Goal: Information Seeking & Learning: Learn about a topic

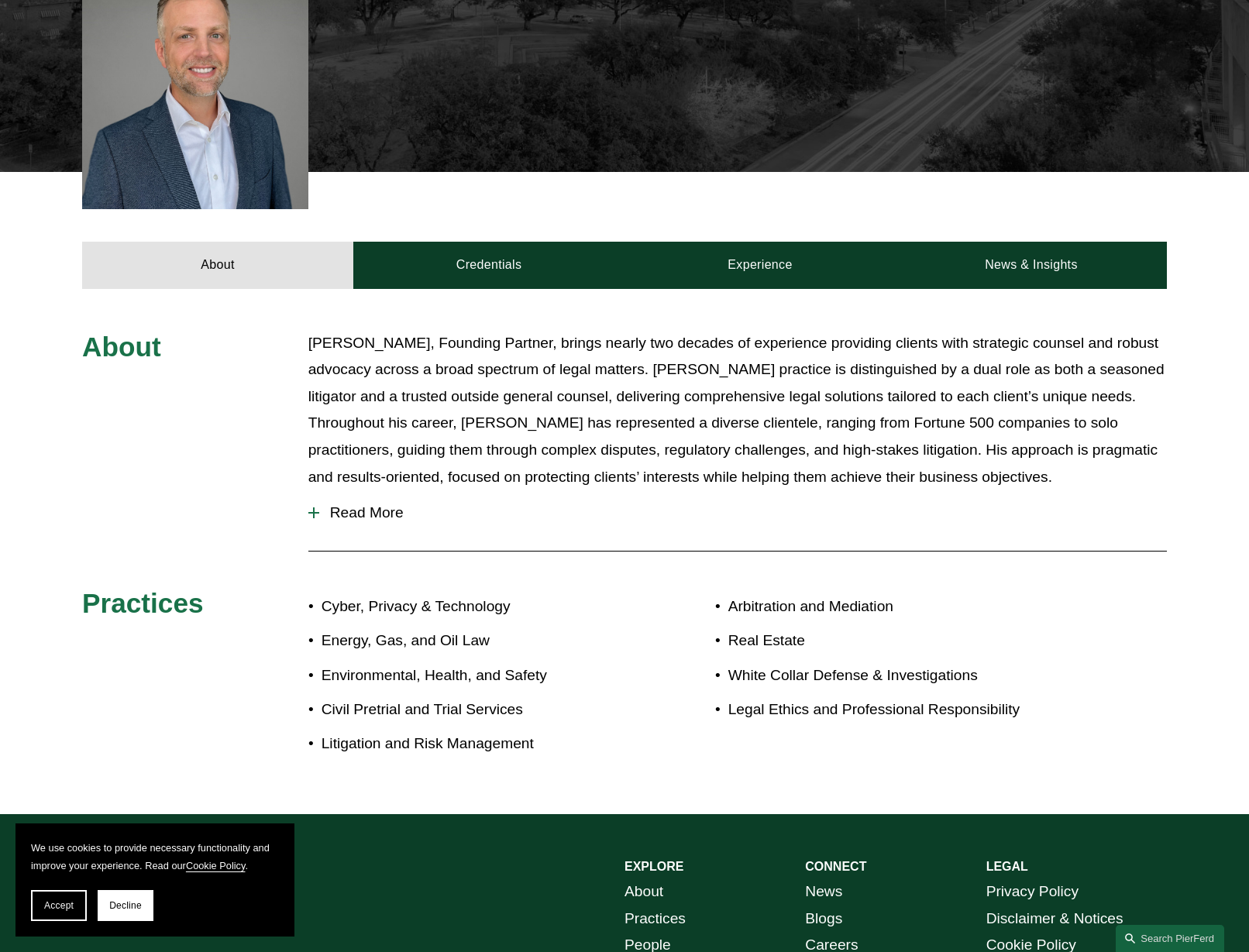
scroll to position [537, 0]
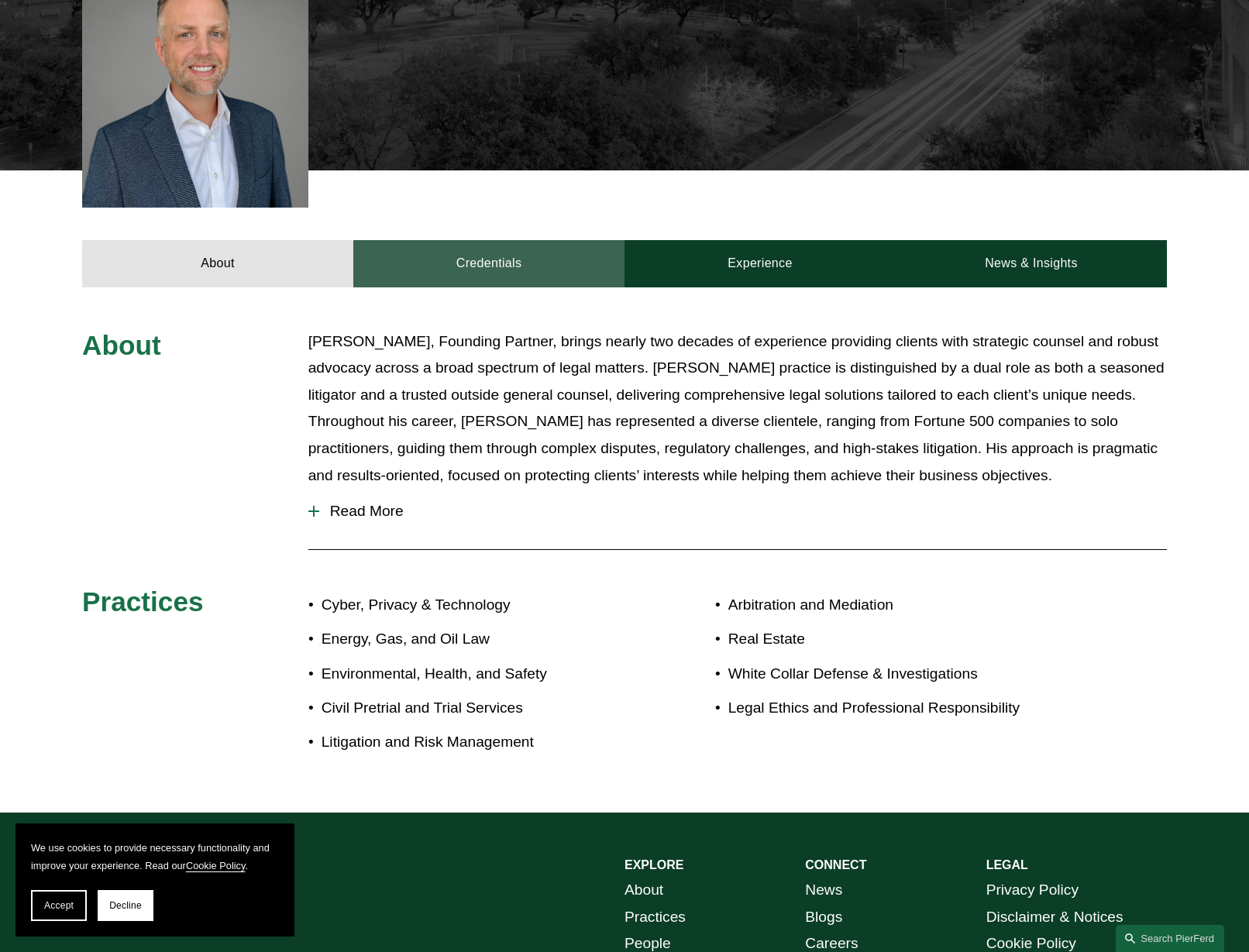
click at [492, 240] on link "Credentials" at bounding box center [488, 264] width 271 height 47
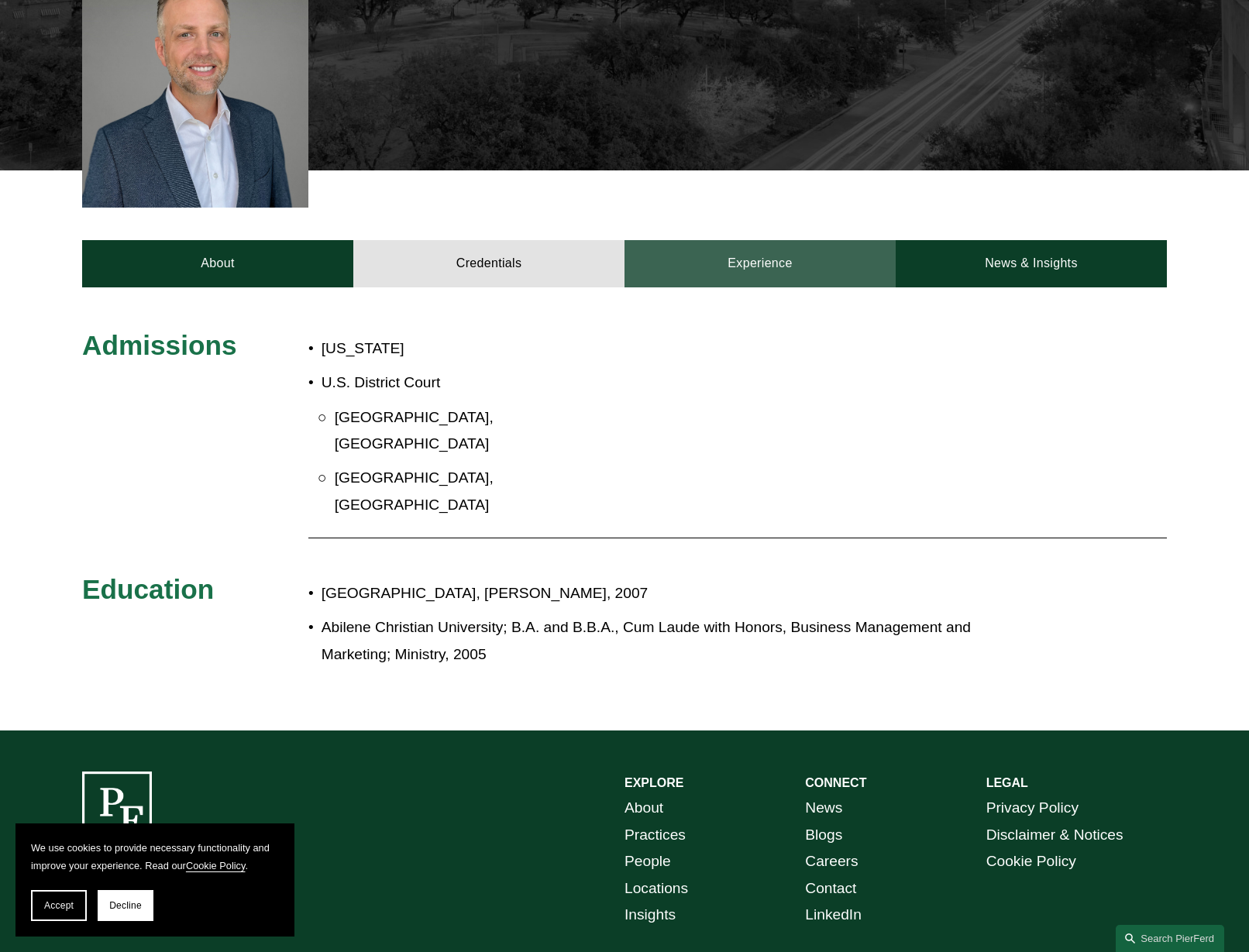
click at [771, 240] on link "Experience" at bounding box center [760, 264] width 271 height 47
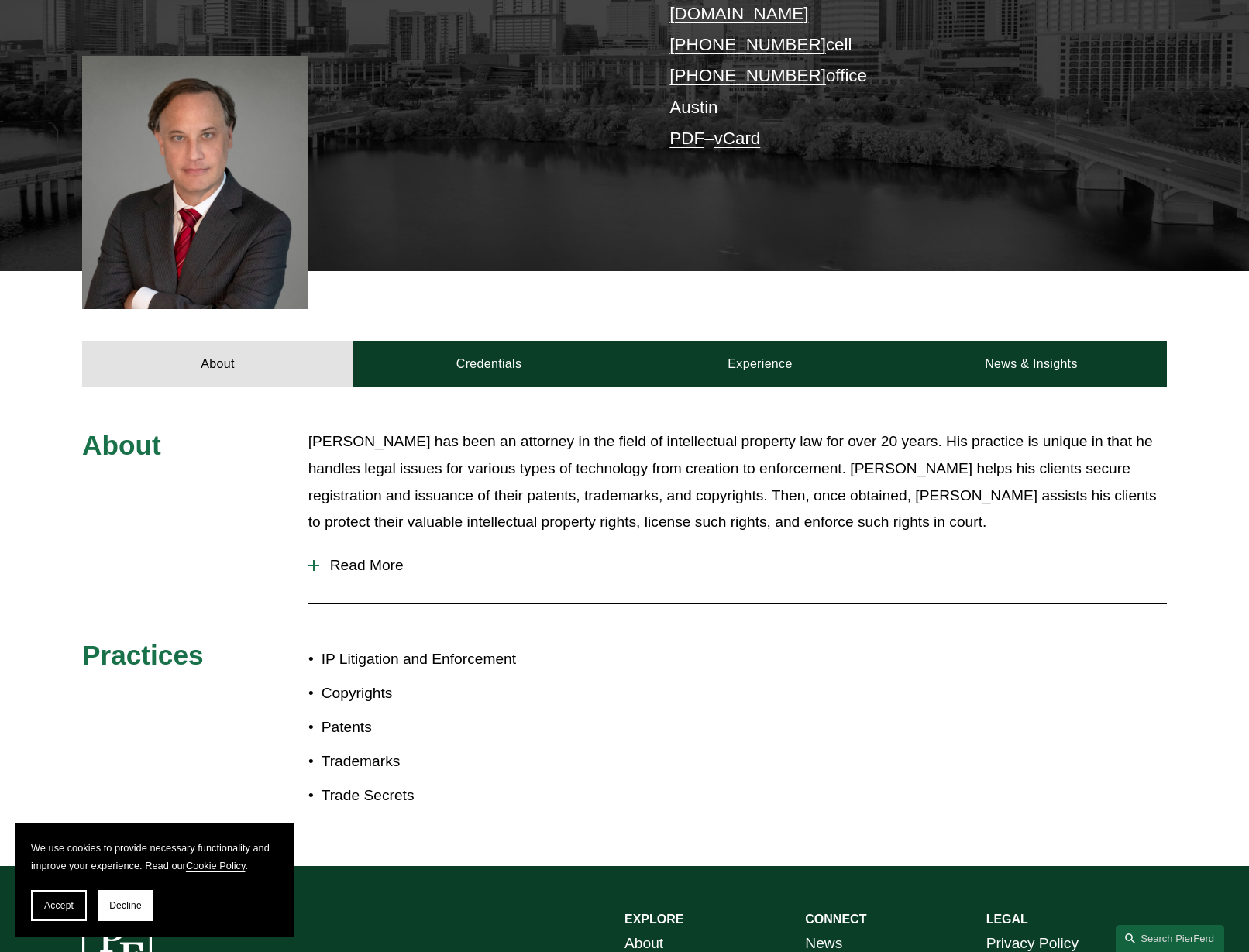
scroll to position [388, 0]
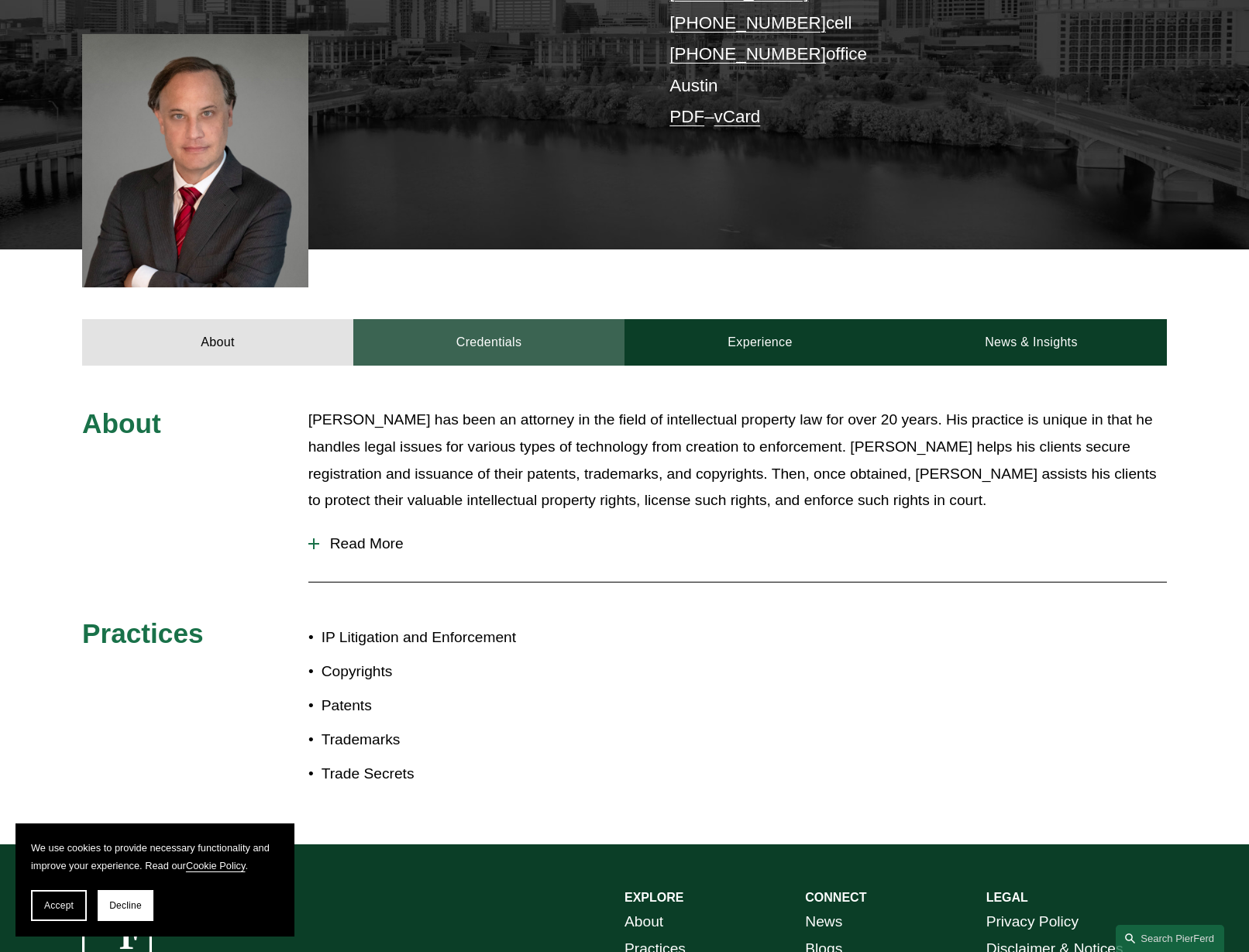
click at [482, 319] on link "Credentials" at bounding box center [488, 342] width 271 height 47
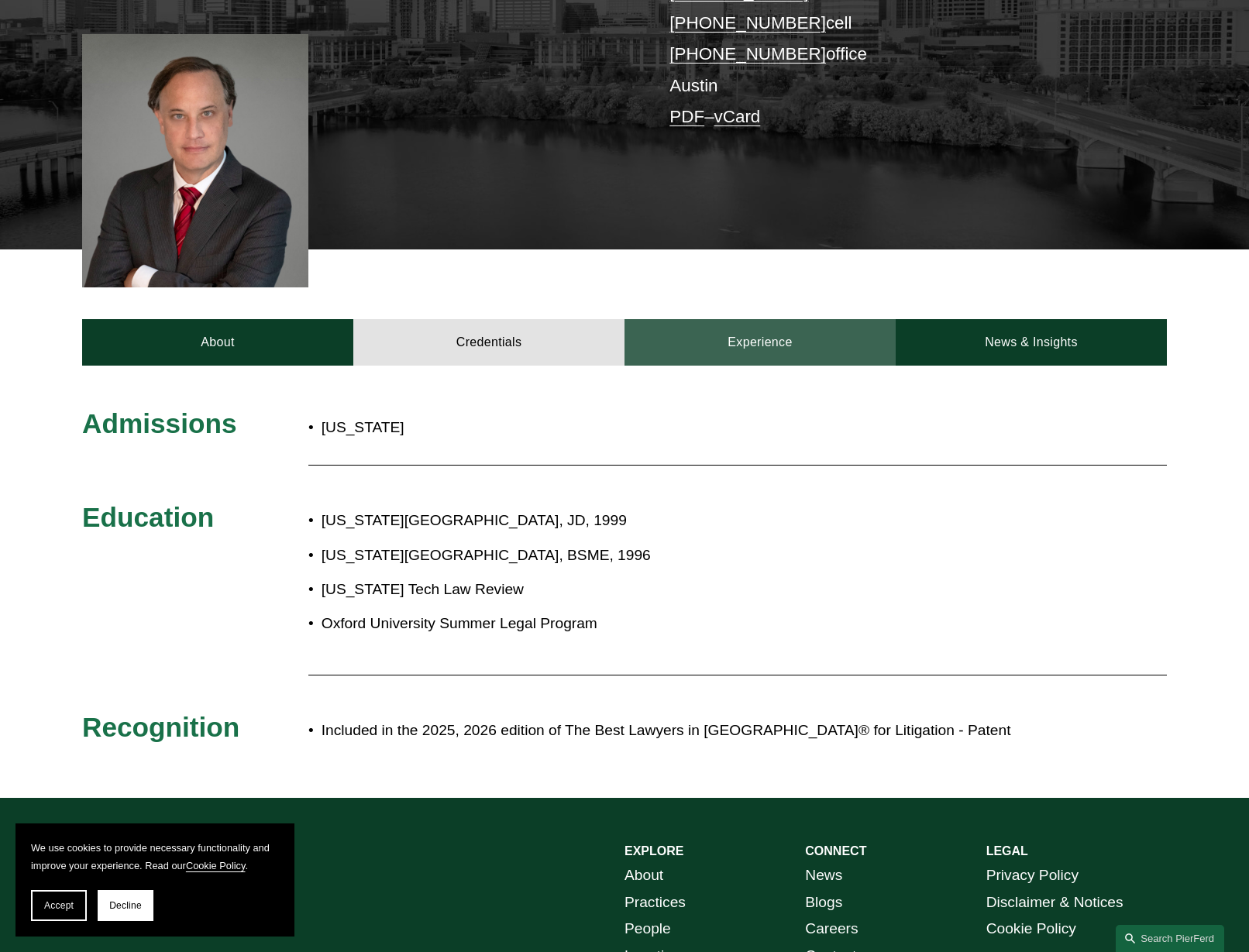
click at [736, 319] on link "Experience" at bounding box center [760, 342] width 271 height 47
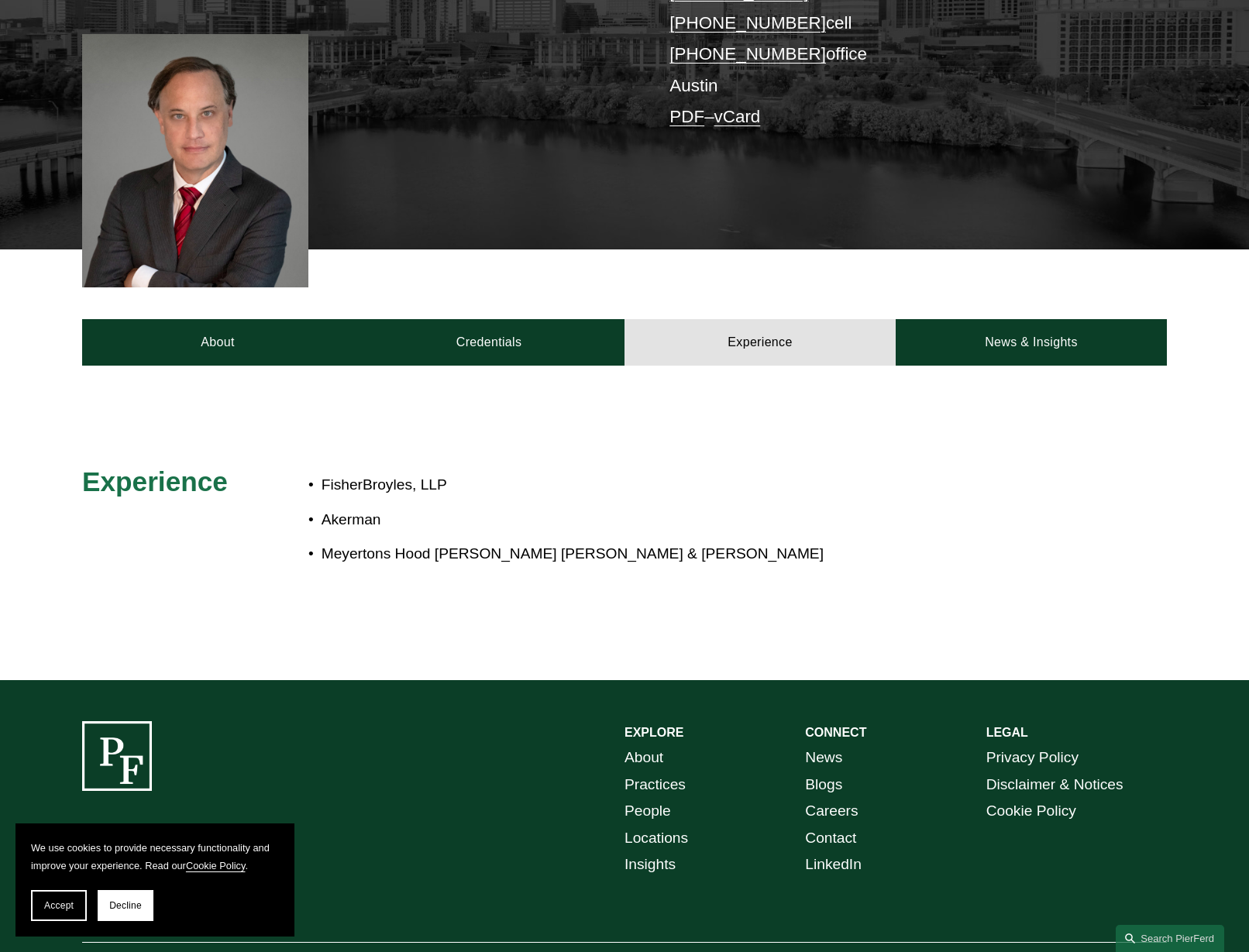
click at [344, 608] on div at bounding box center [624, 523] width 1249 height 315
click at [347, 610] on div at bounding box center [624, 523] width 1249 height 315
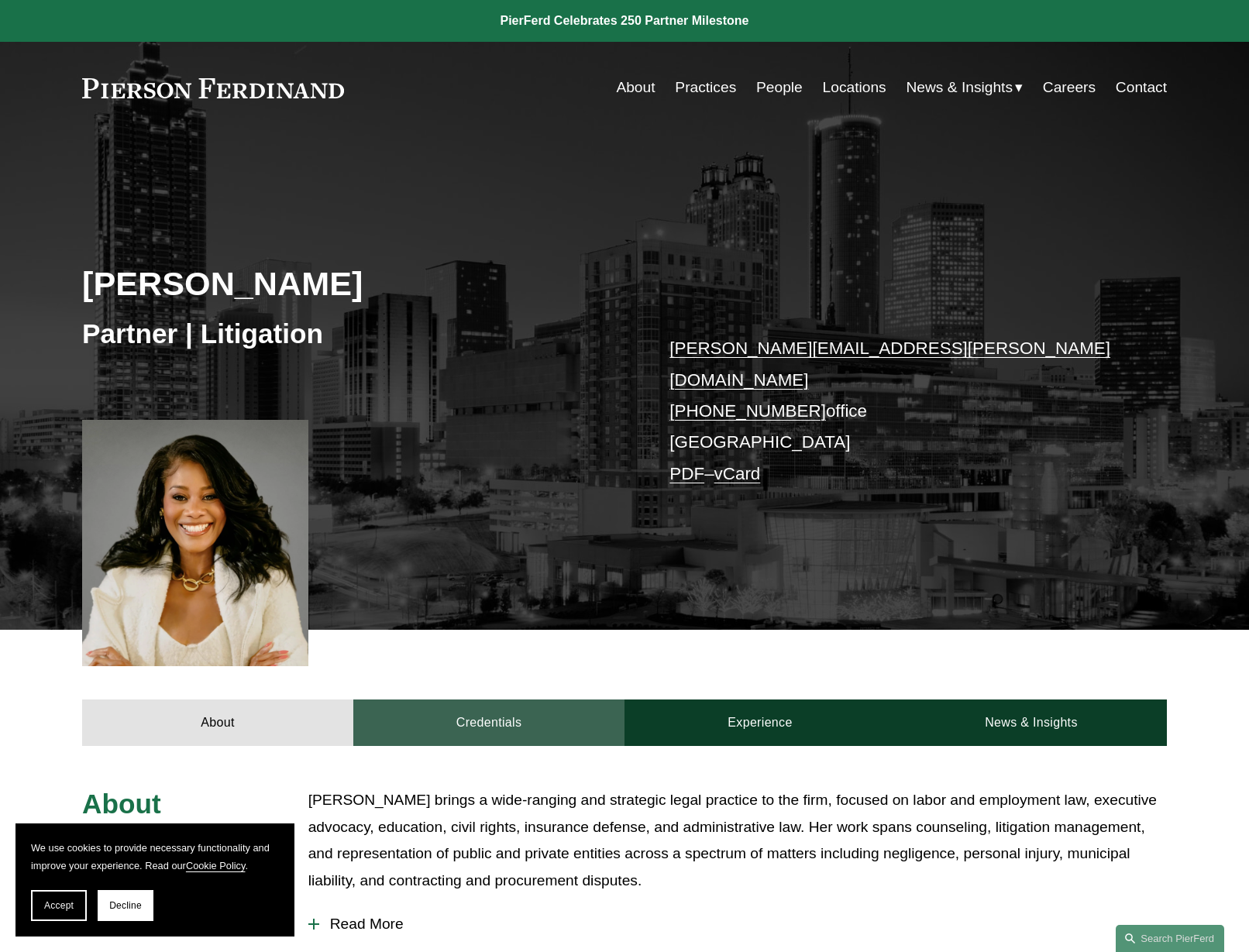
click at [487, 701] on link "Credentials" at bounding box center [488, 723] width 271 height 47
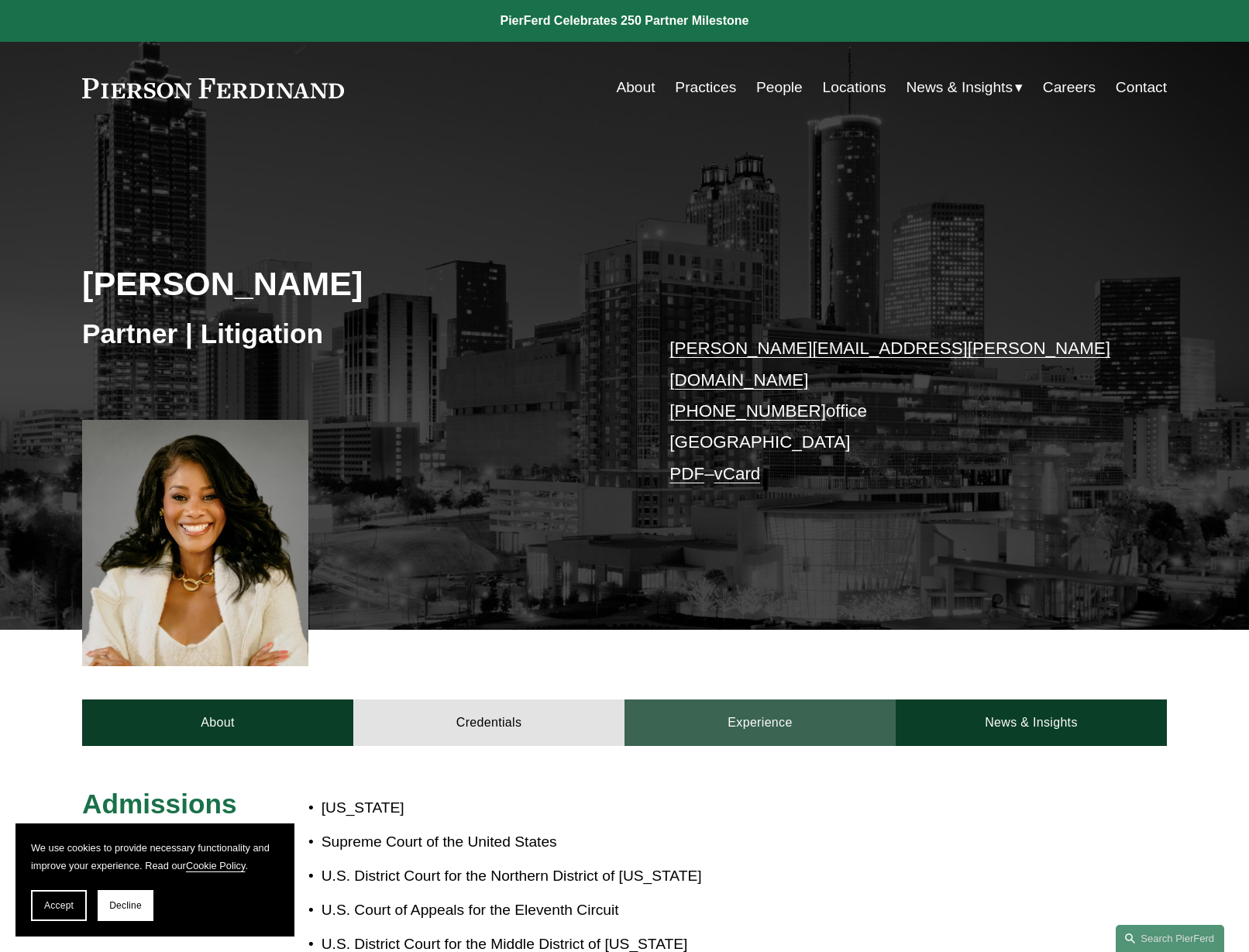
click at [773, 711] on link "Experience" at bounding box center [760, 723] width 271 height 47
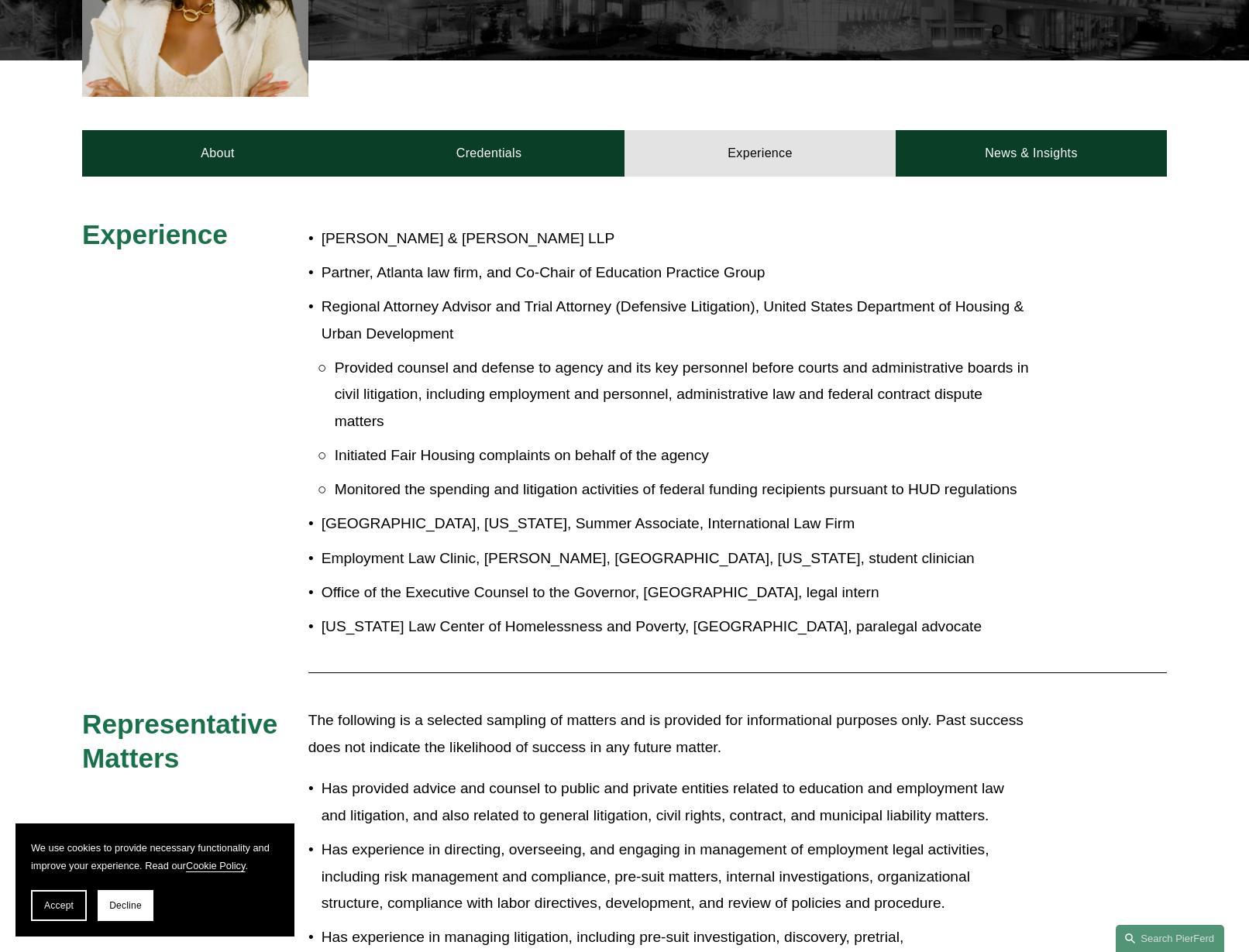
scroll to position [571, 0]
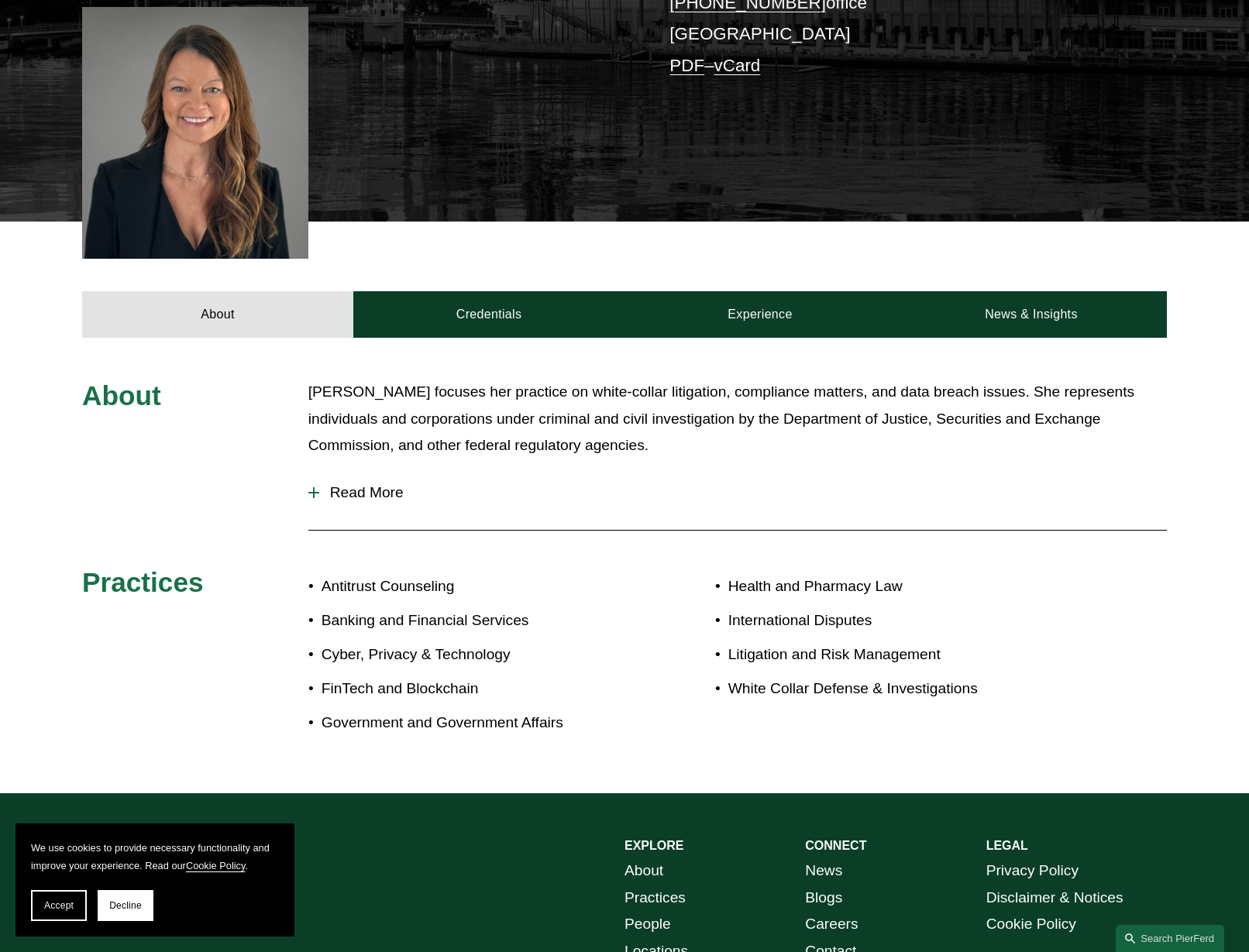
scroll to position [521, 0]
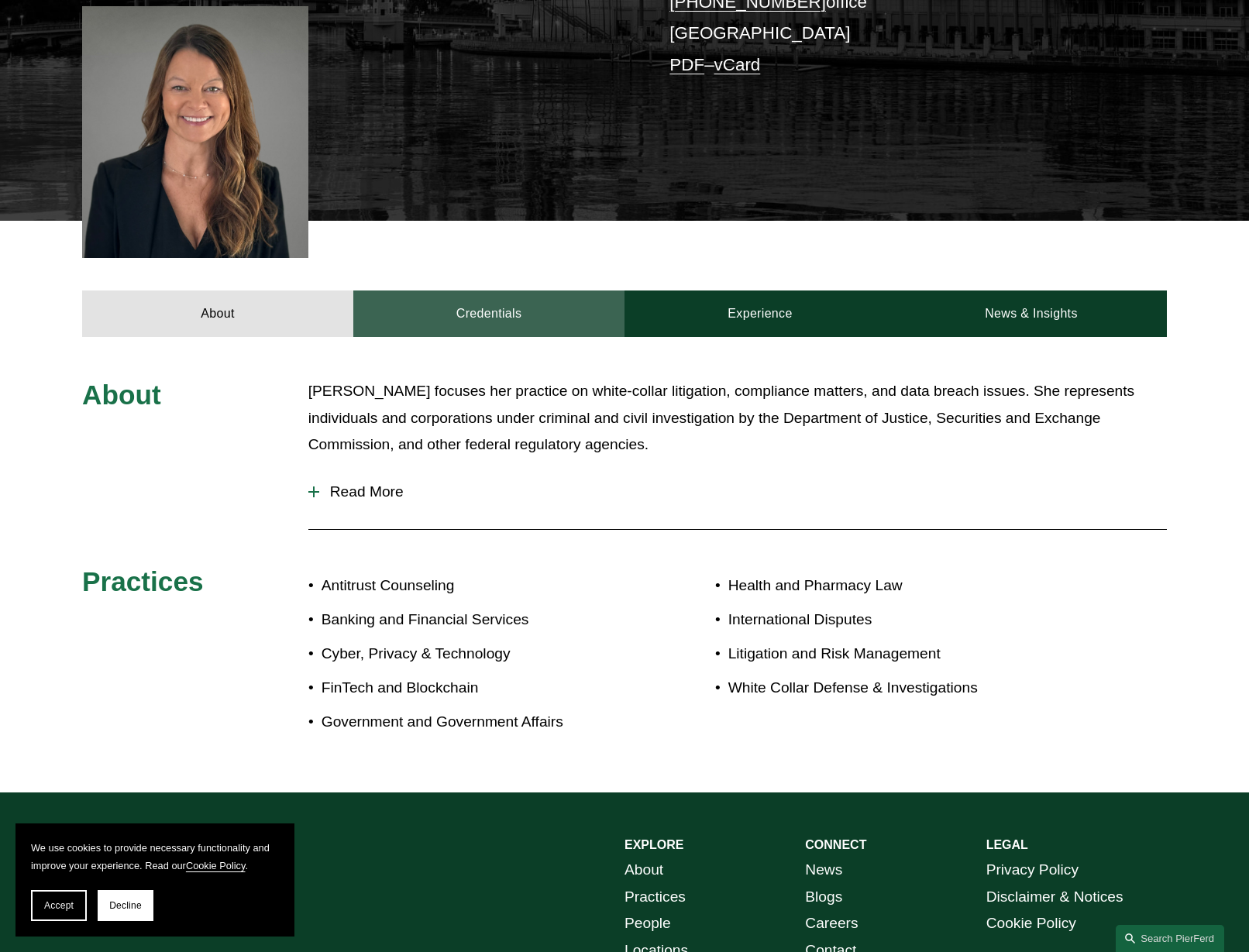
click at [485, 290] on link "Credentials" at bounding box center [488, 314] width 271 height 47
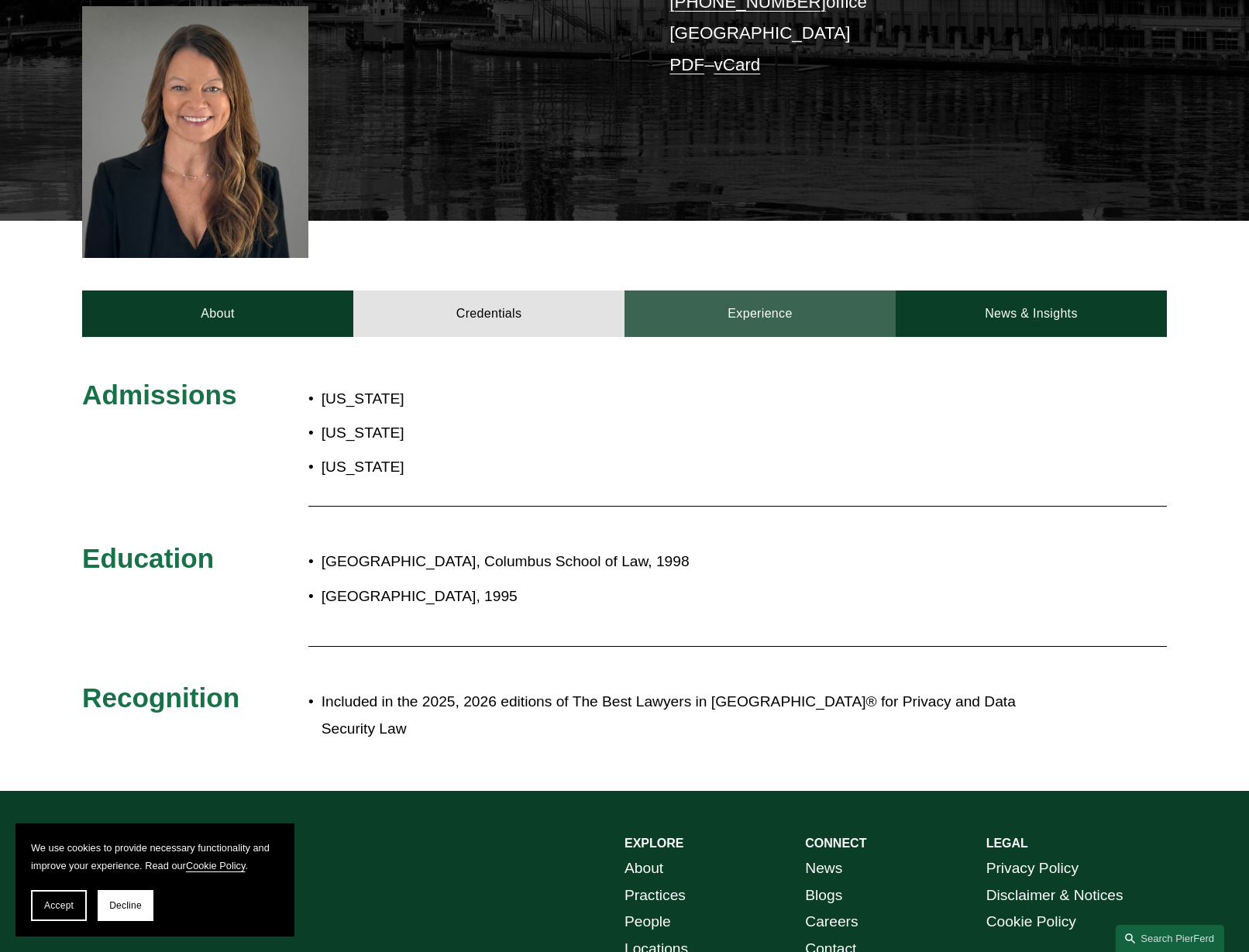
click at [763, 290] on link "Experience" at bounding box center [760, 314] width 271 height 47
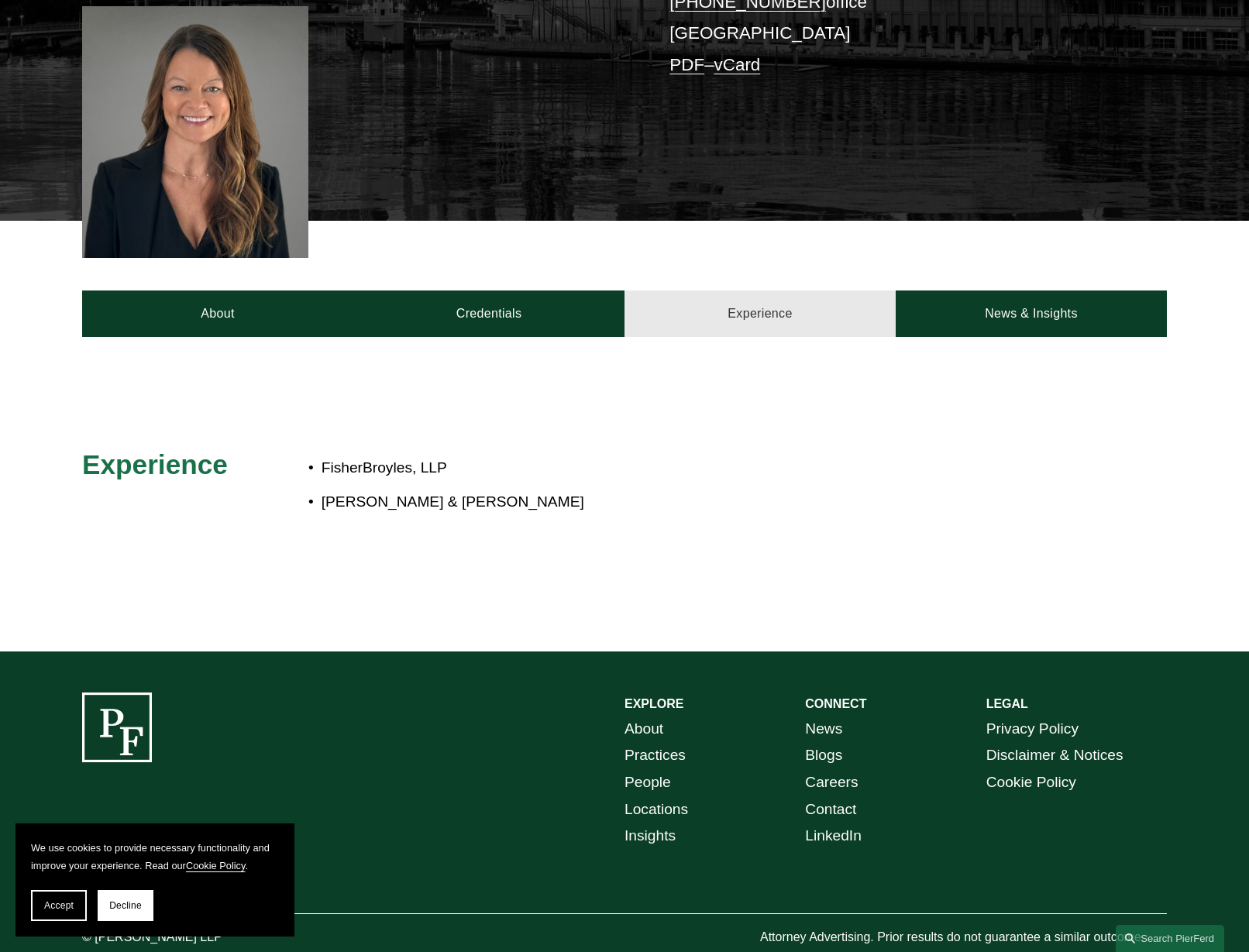
scroll to position [500, 0]
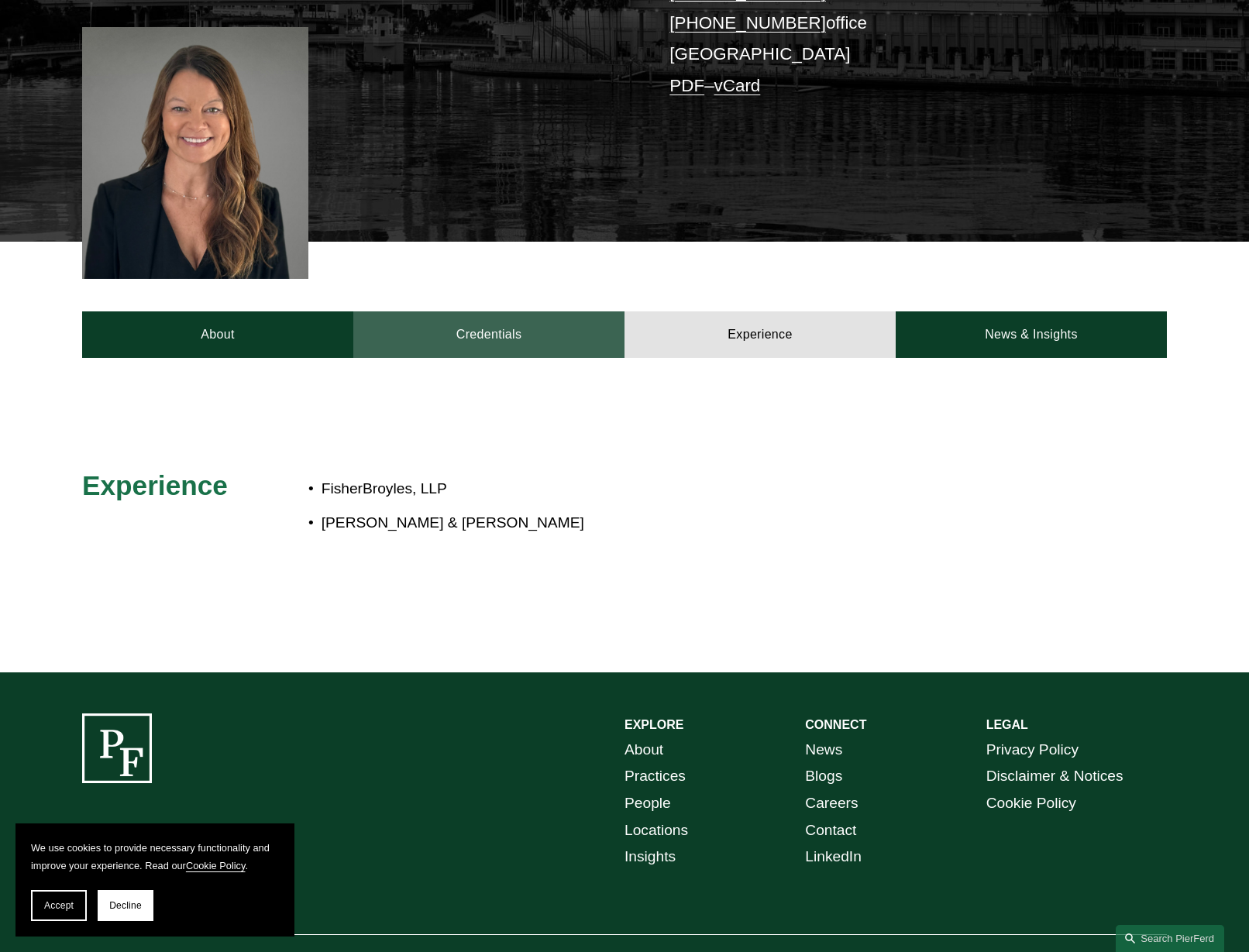
click at [475, 311] on link "Credentials" at bounding box center [488, 335] width 271 height 47
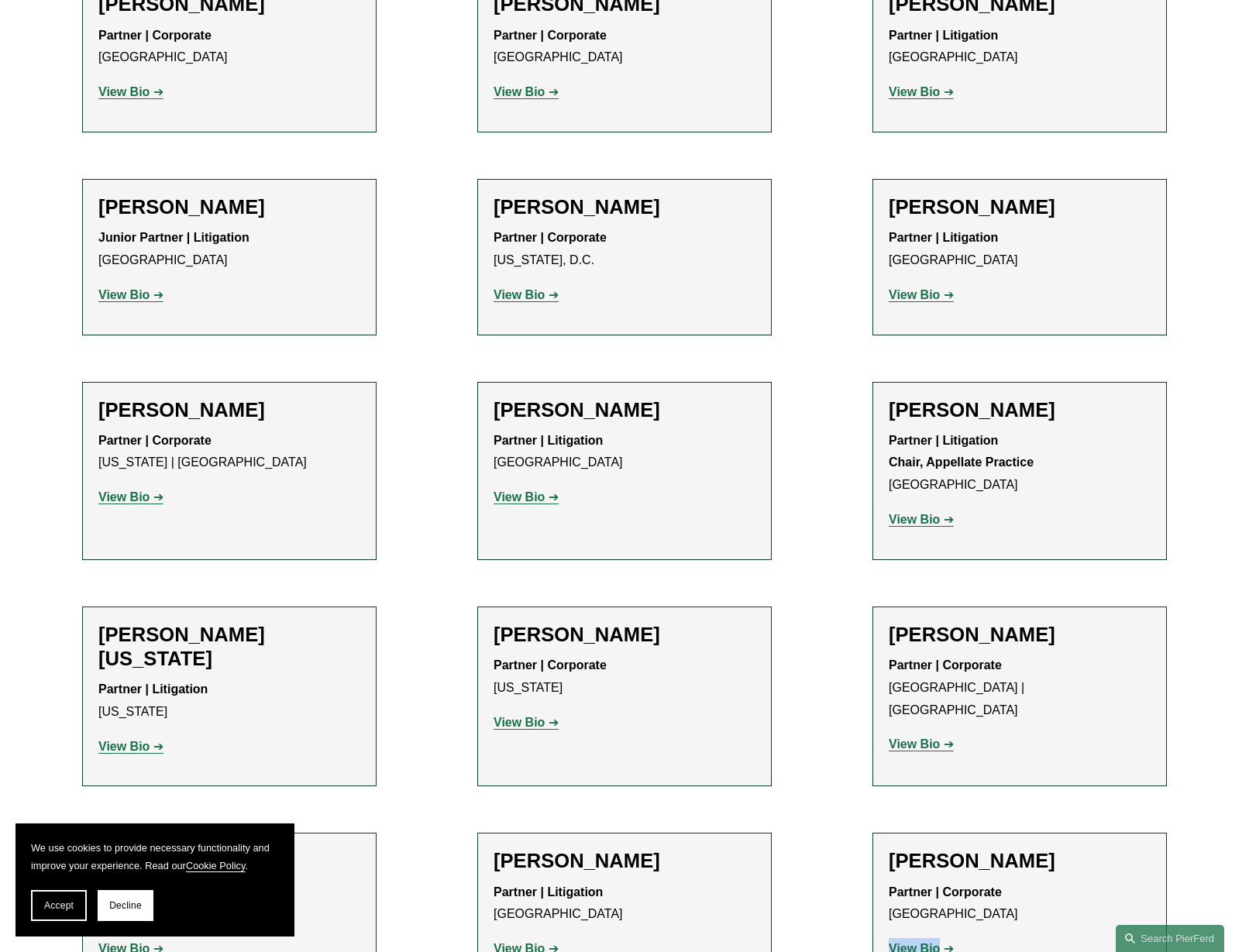
scroll to position [18568, 0]
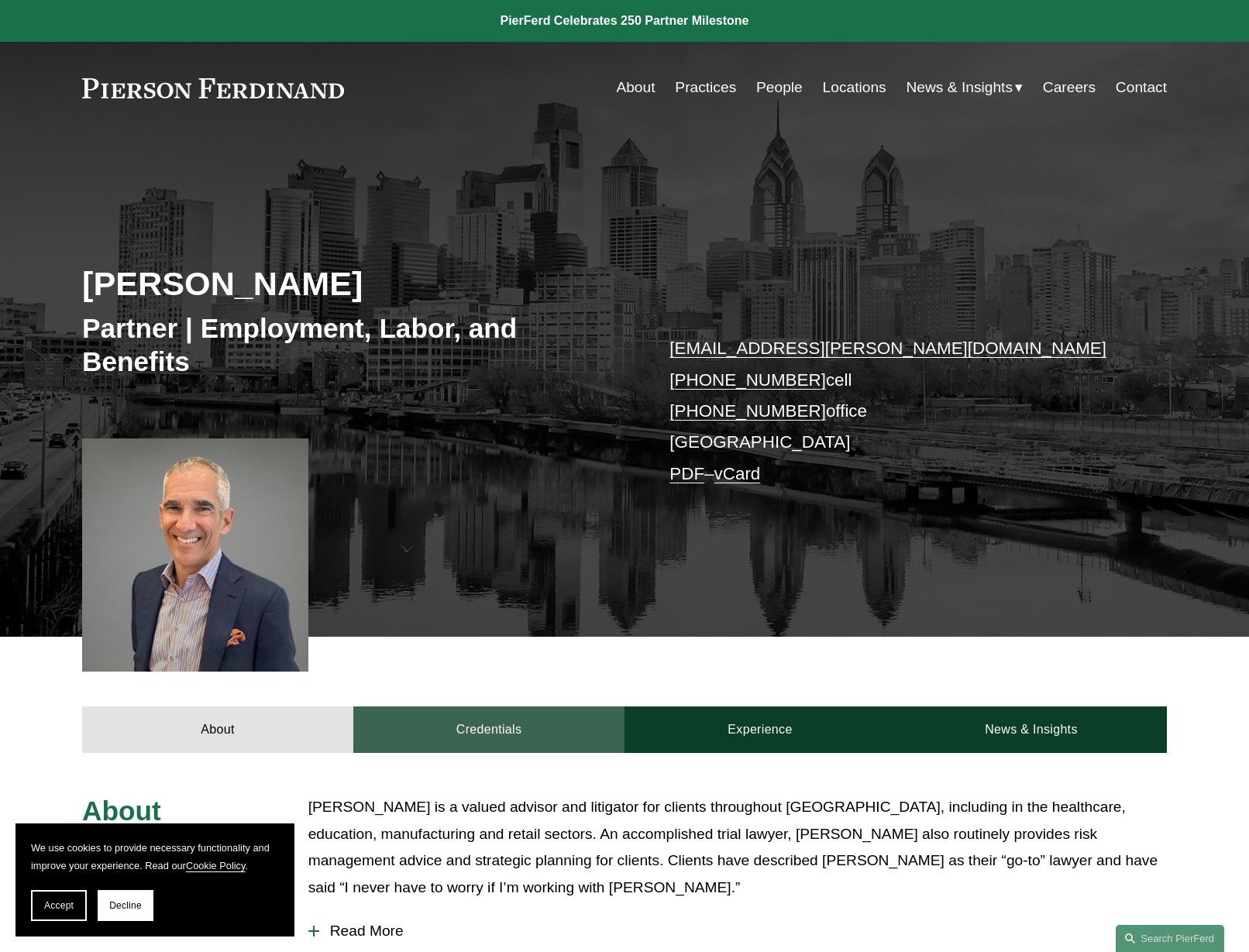
click at [553, 734] on link "Credentials" at bounding box center [488, 730] width 271 height 47
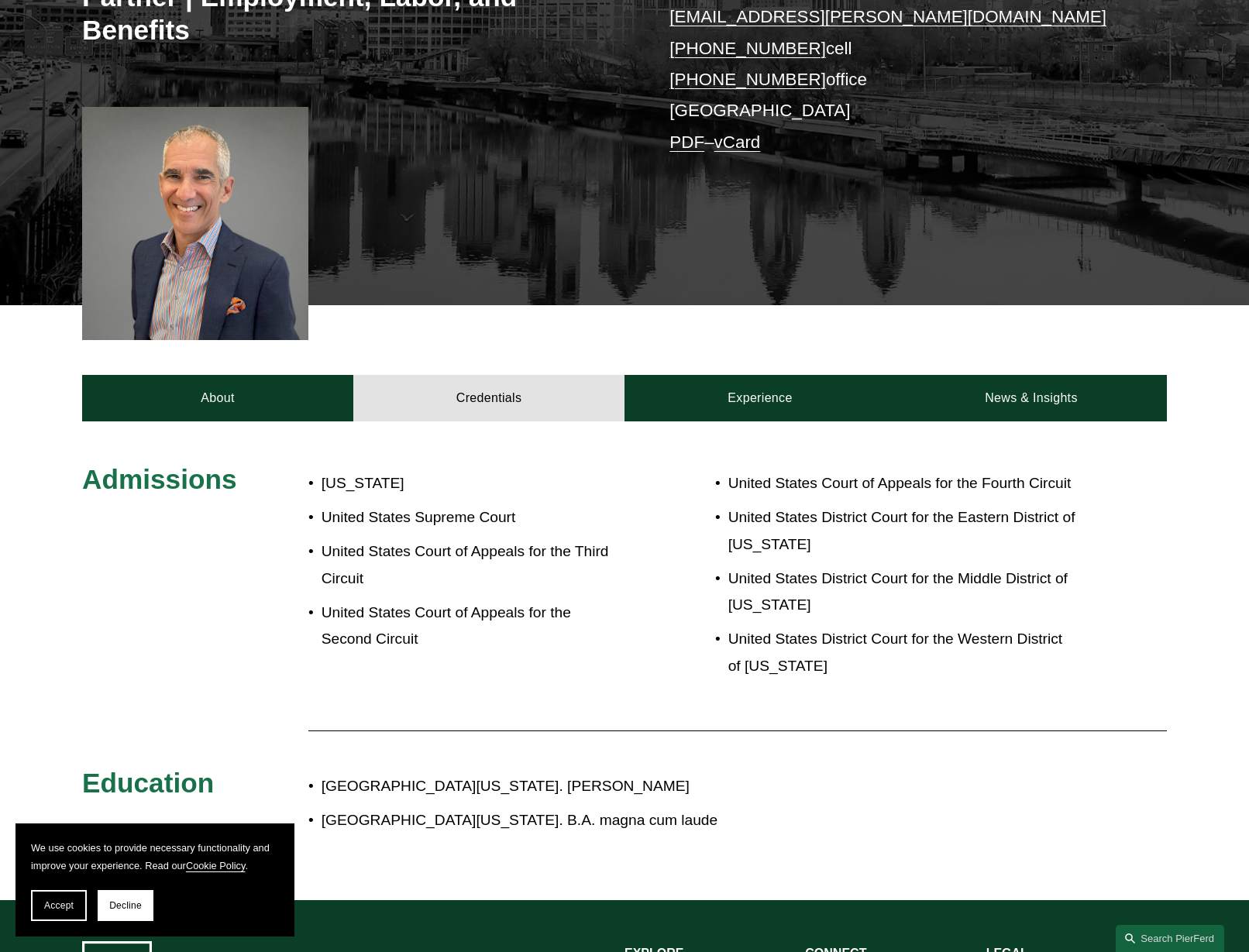
scroll to position [322, 0]
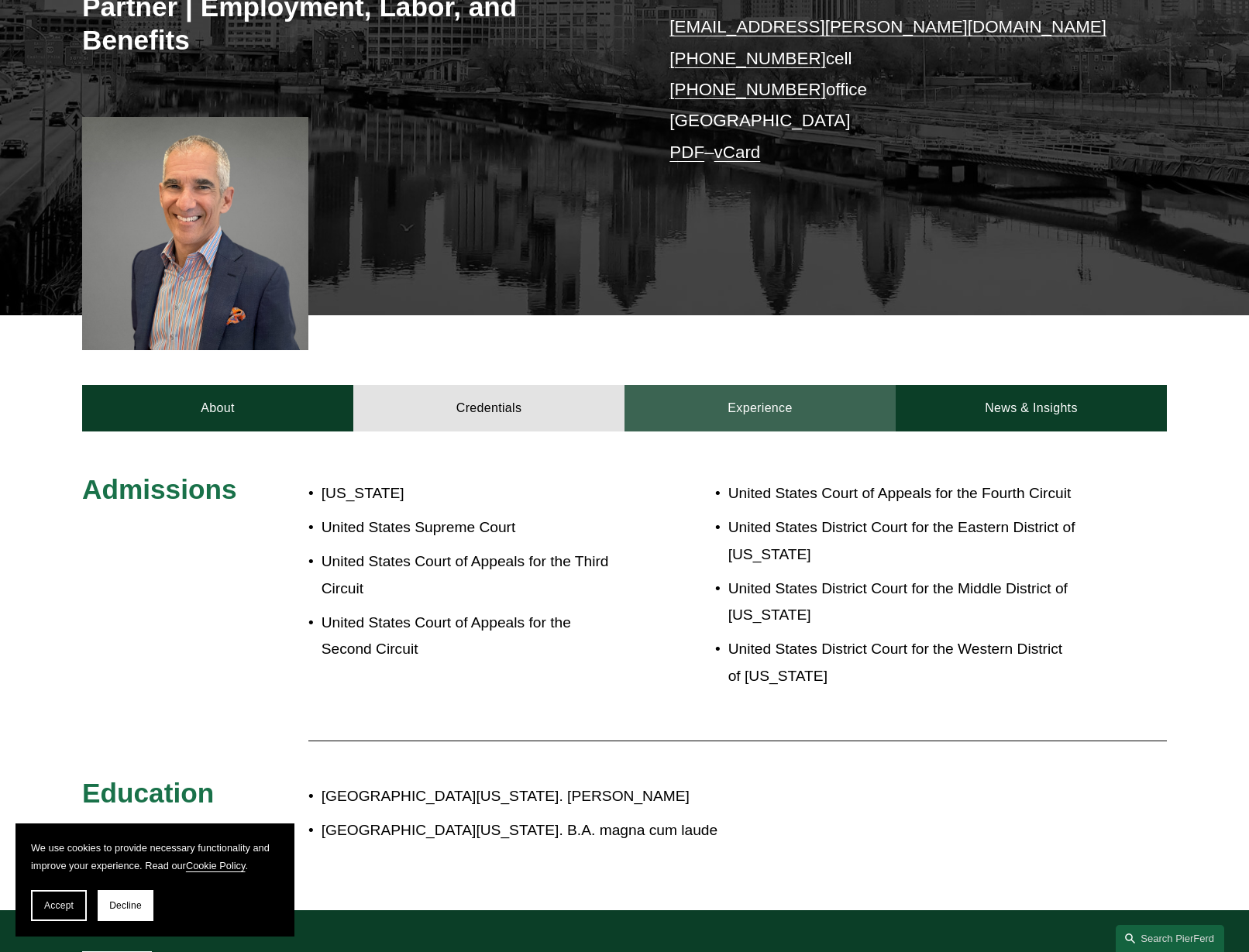
click at [699, 404] on link "Experience" at bounding box center [760, 408] width 271 height 47
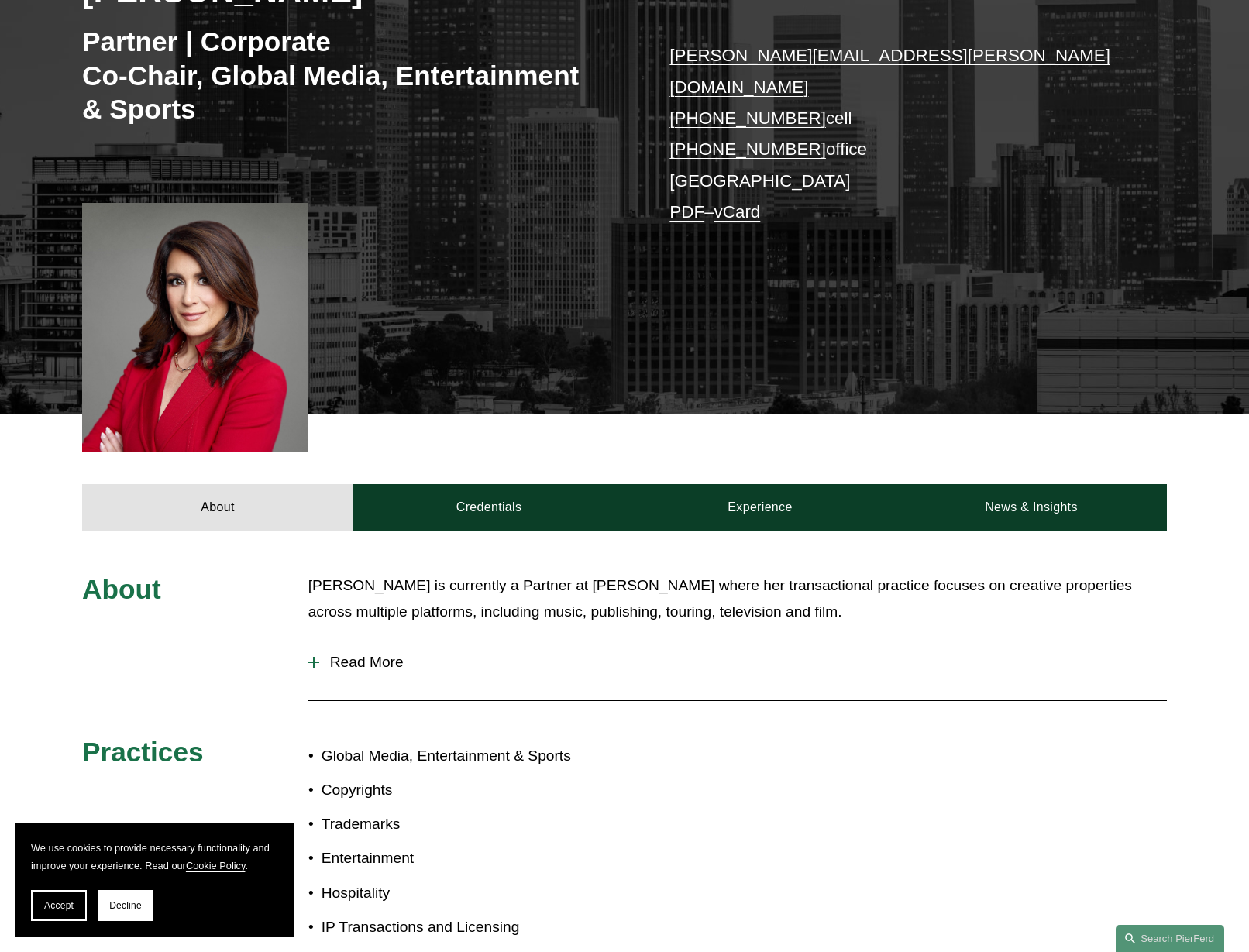
scroll to position [297, 0]
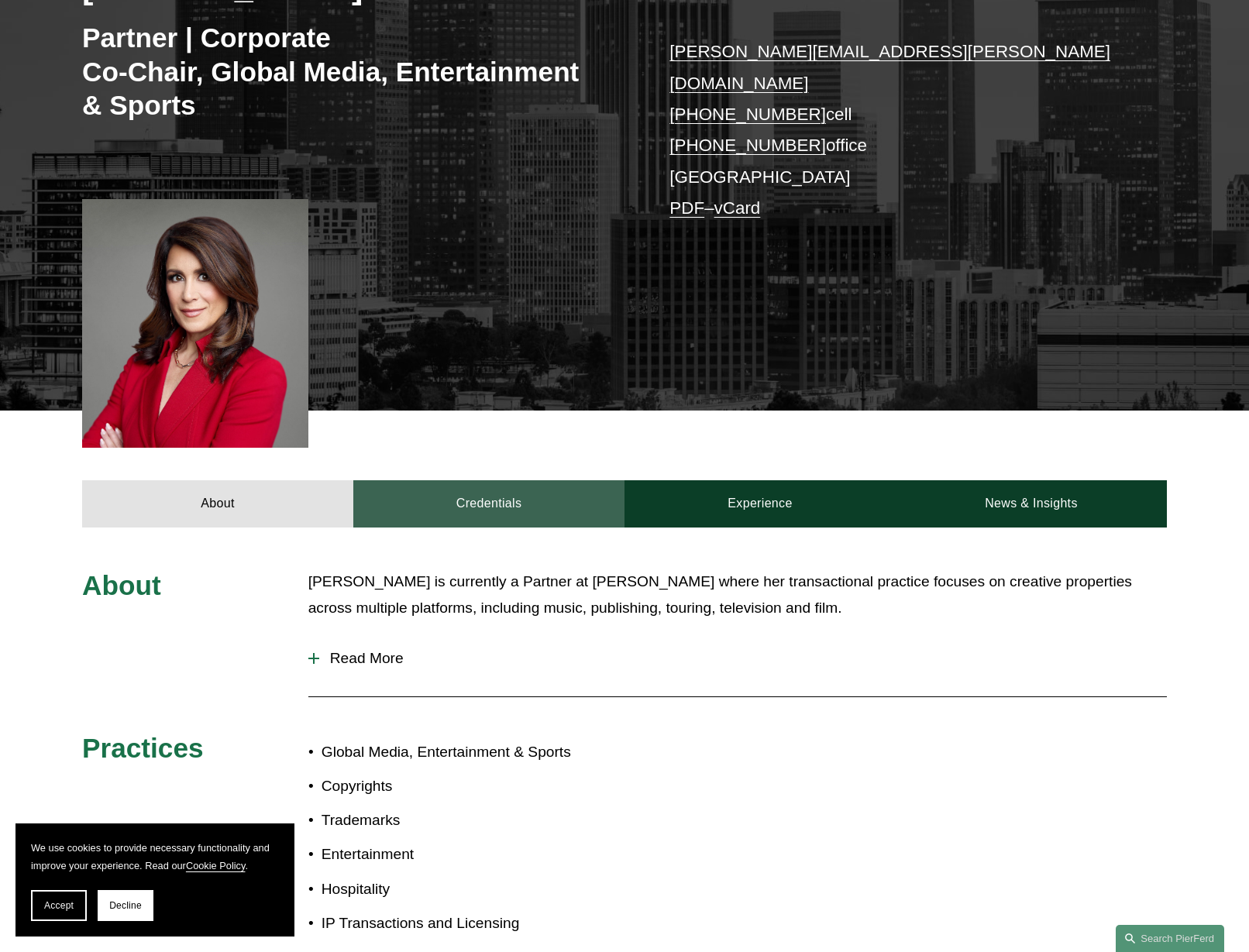
click at [518, 480] on link "Credentials" at bounding box center [488, 504] width 271 height 47
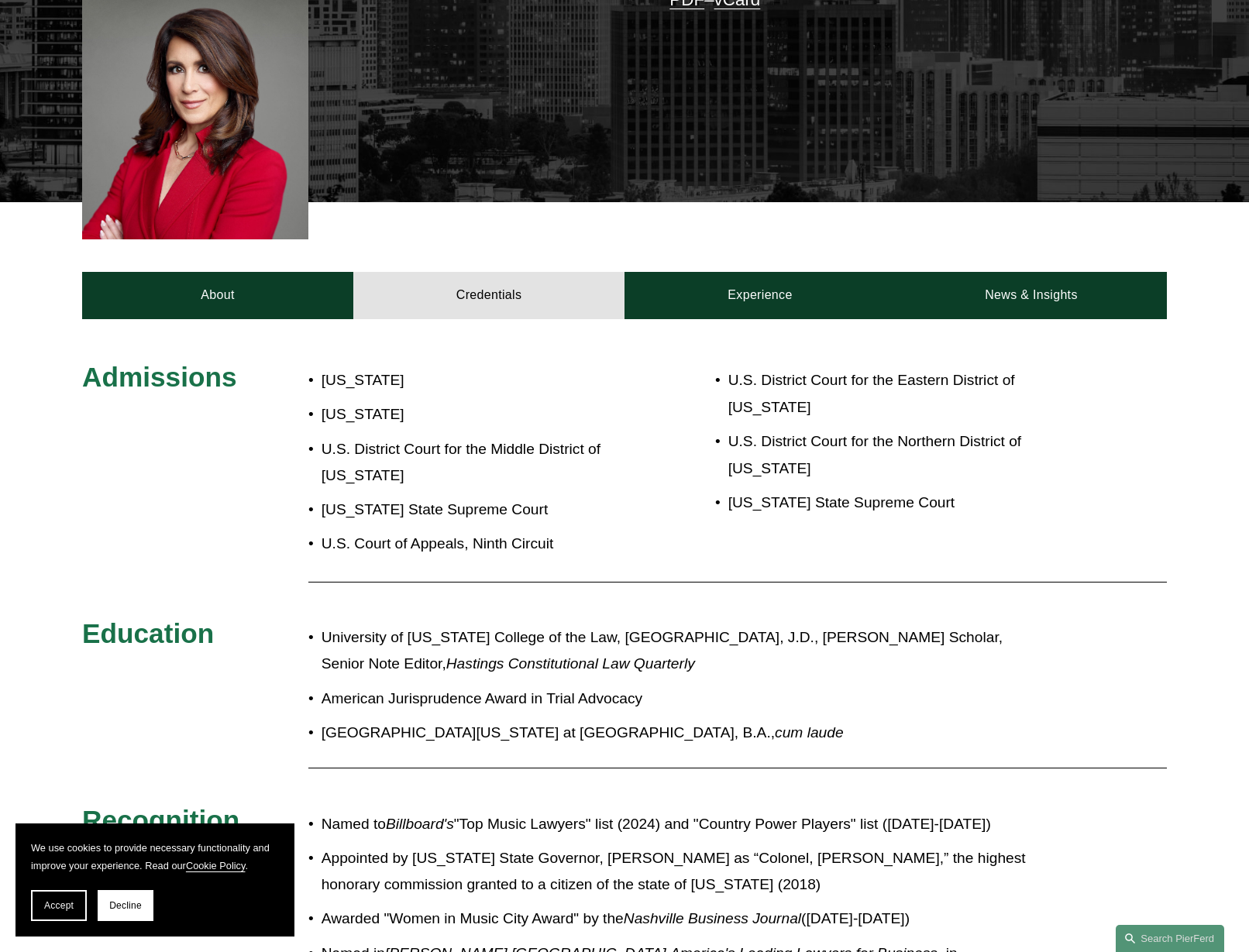
scroll to position [511, 0]
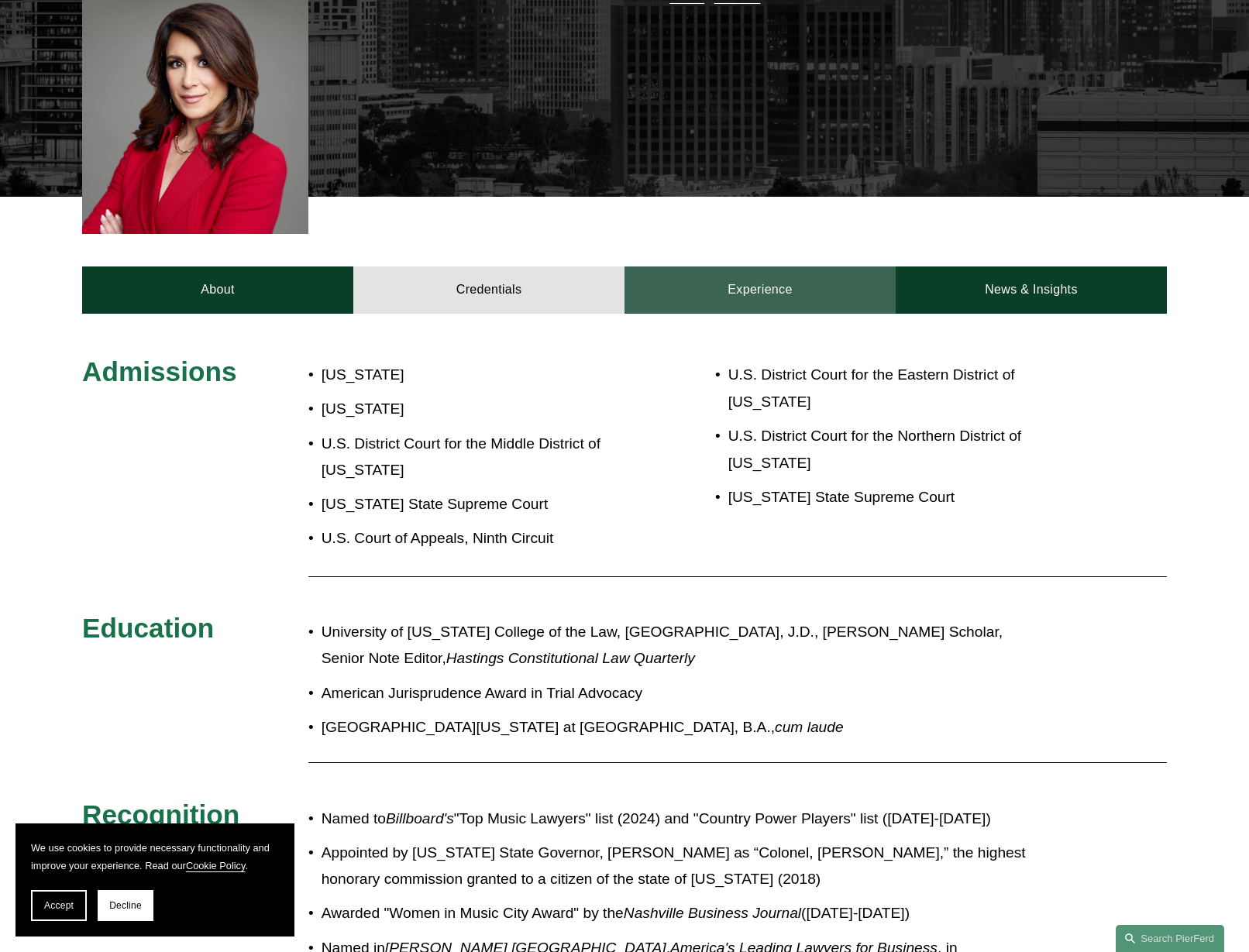
click at [748, 269] on link "Experience" at bounding box center [760, 290] width 271 height 47
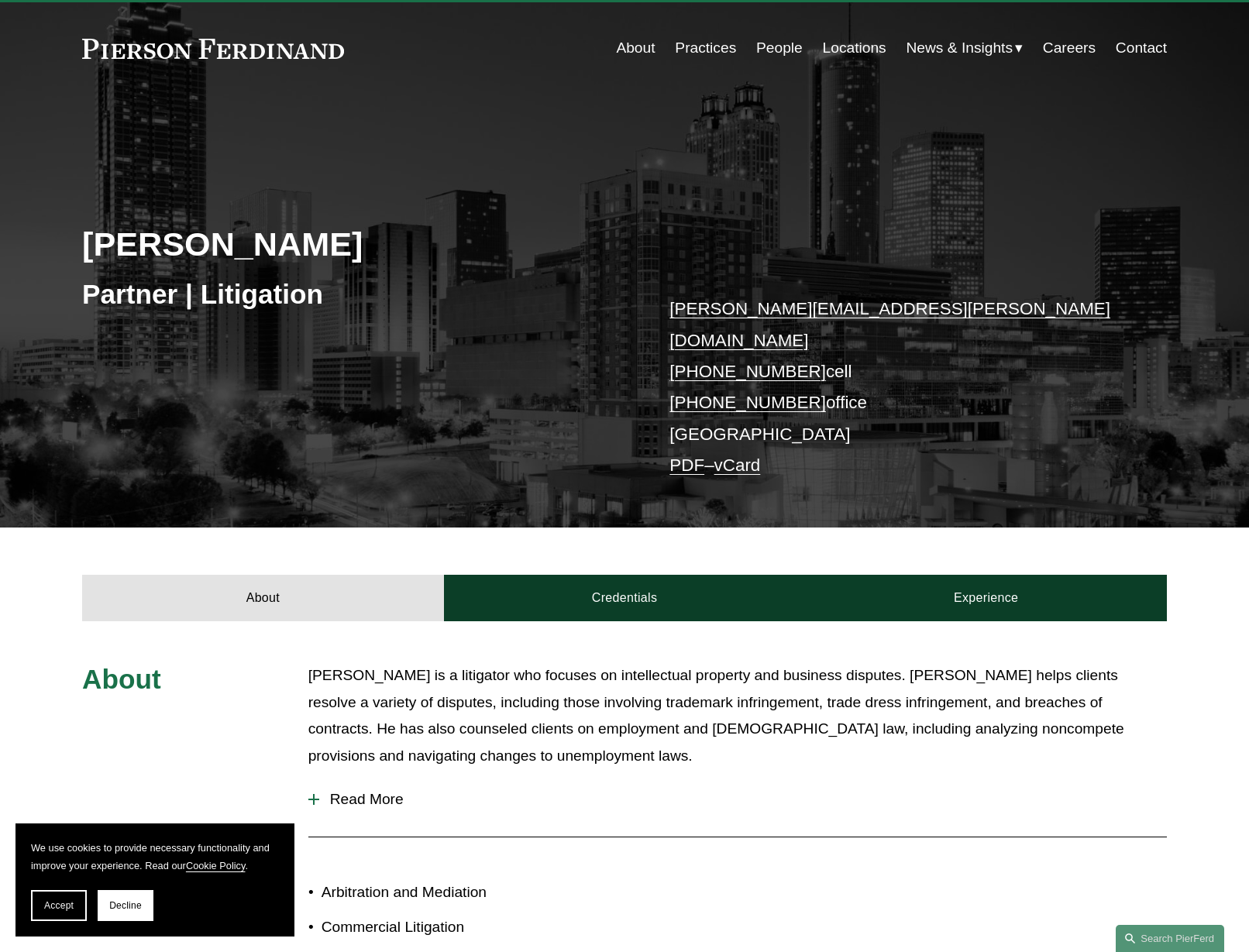
scroll to position [38, 0]
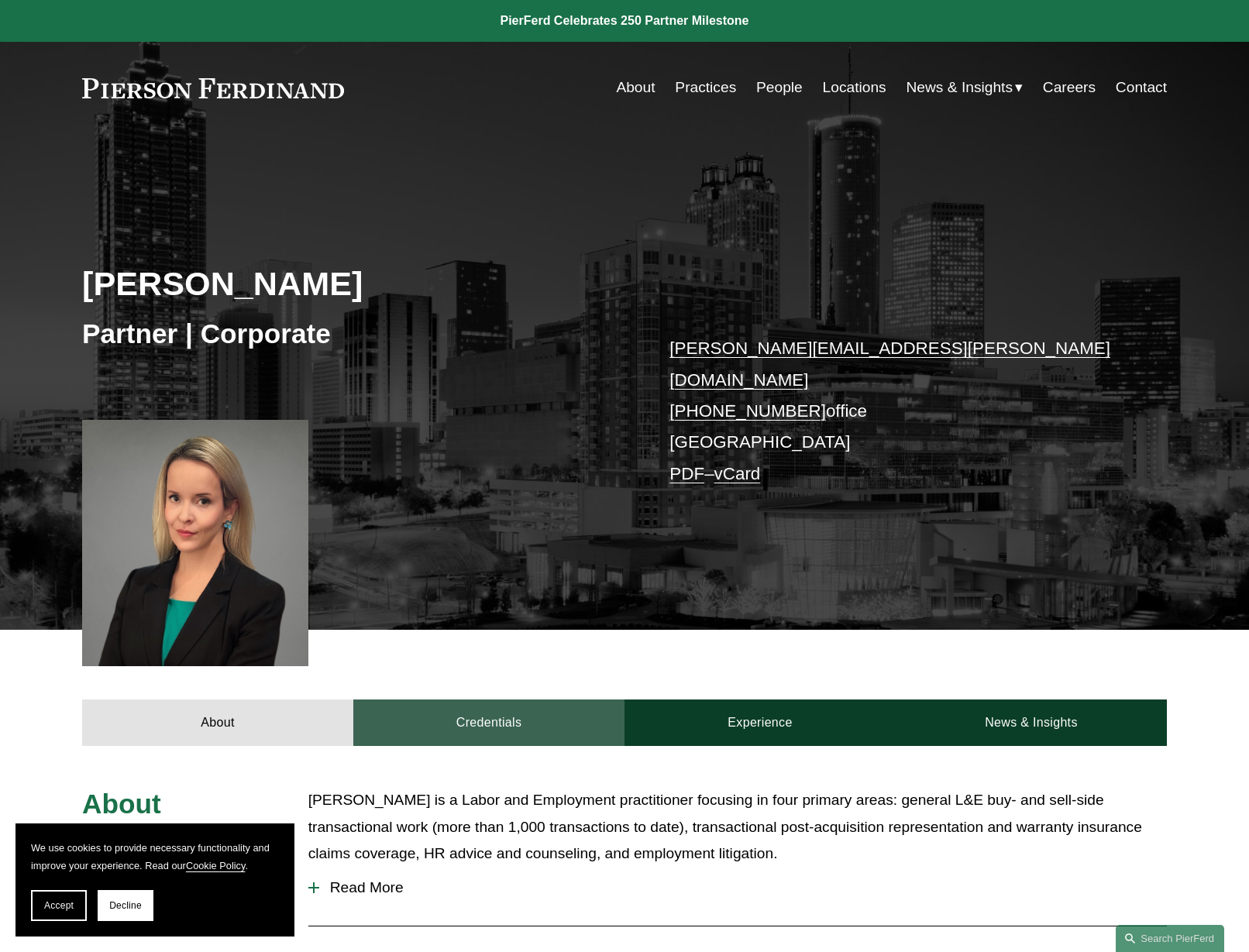
click at [529, 702] on link "Credentials" at bounding box center [488, 723] width 271 height 47
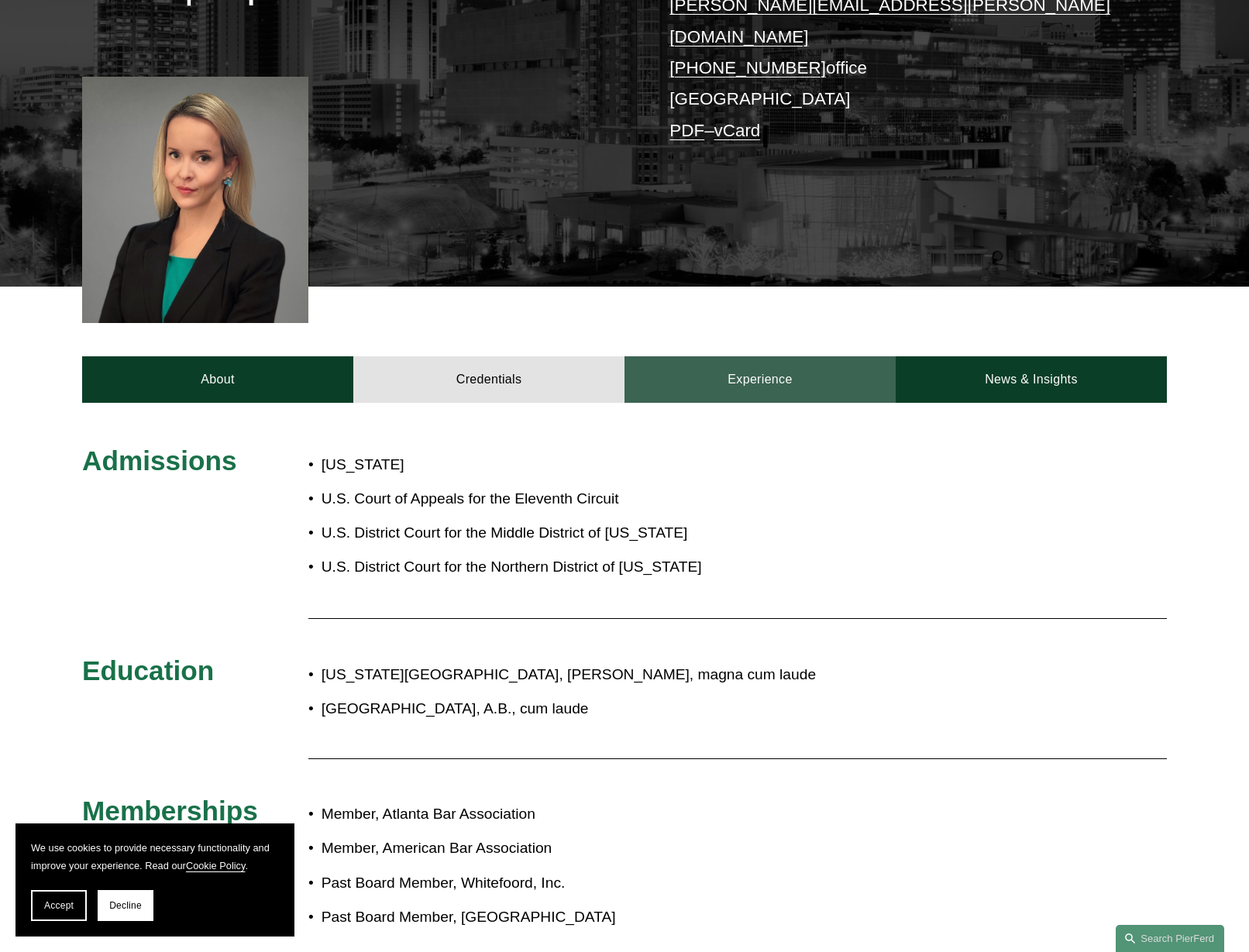
scroll to position [347, 0]
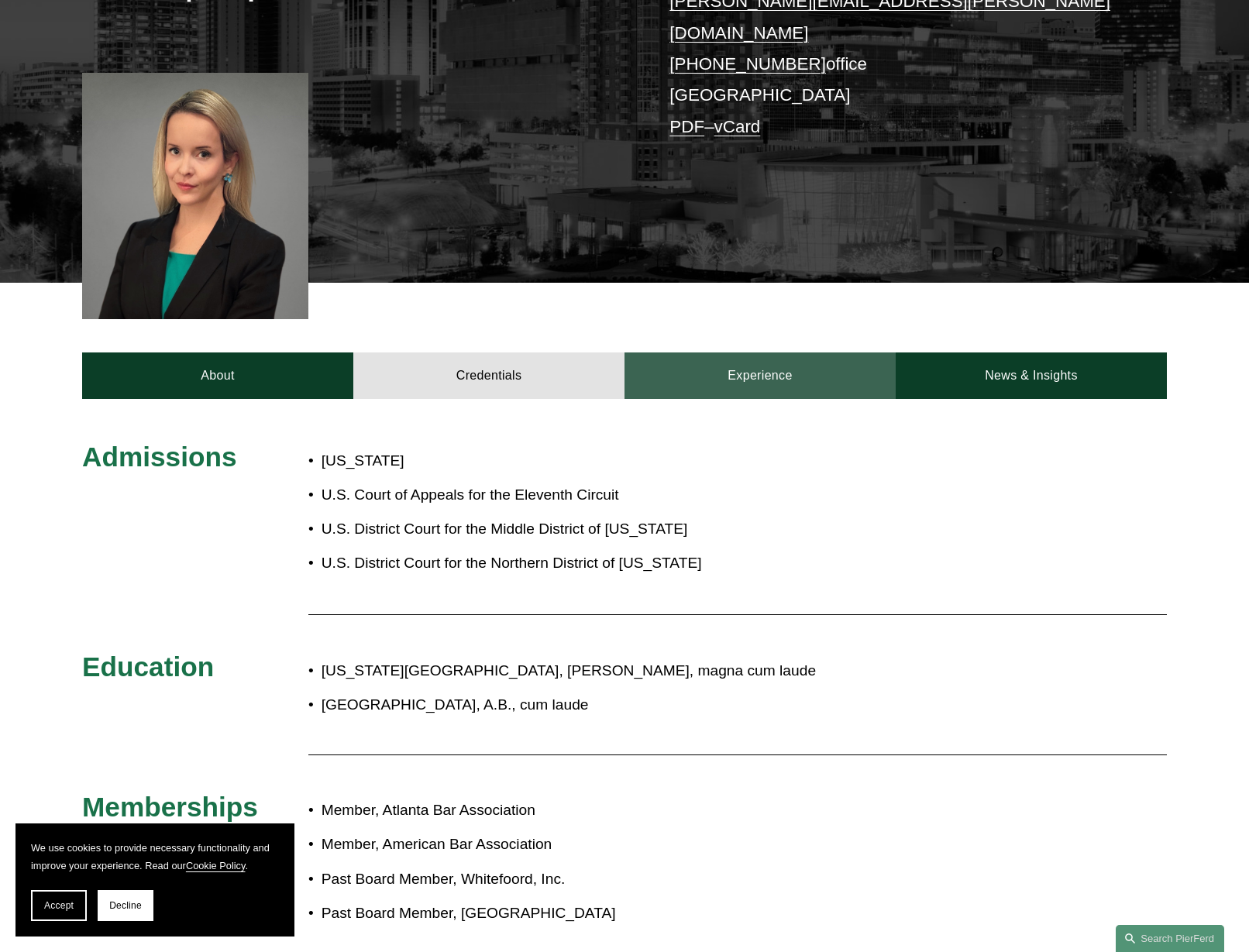
click at [735, 363] on link "Experience" at bounding box center [760, 376] width 271 height 47
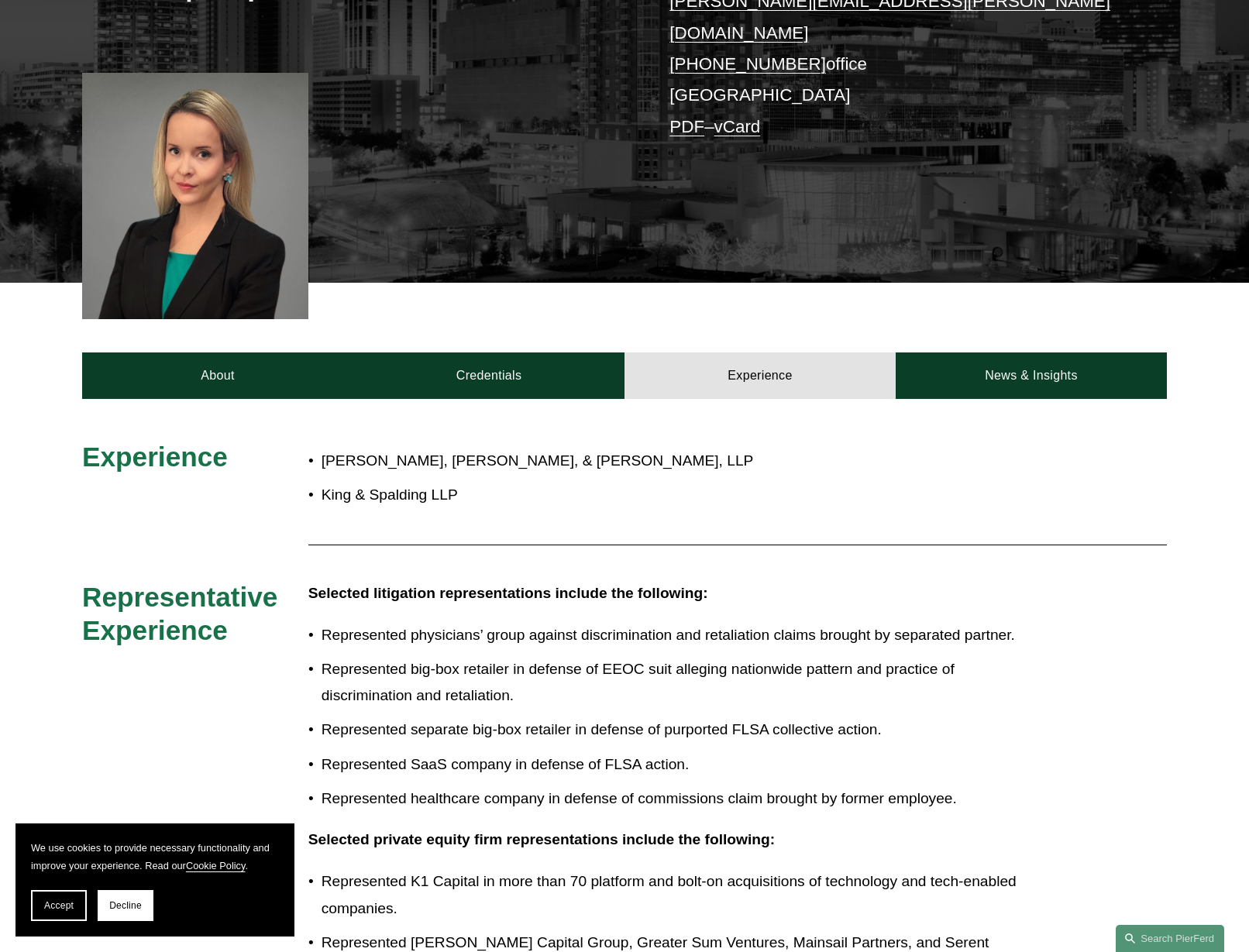
scroll to position [115, 0]
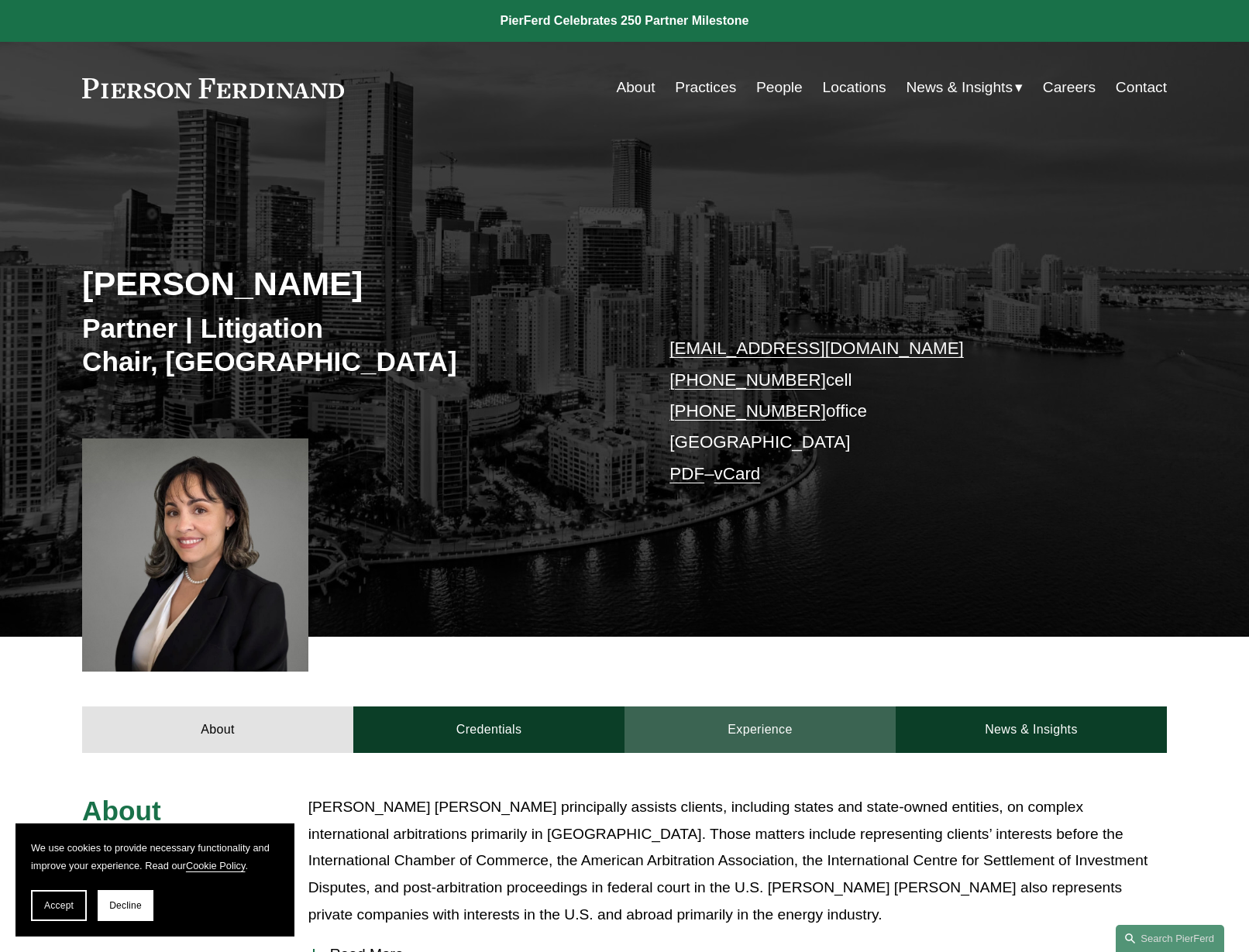
click at [724, 724] on link "Experience" at bounding box center [760, 730] width 271 height 47
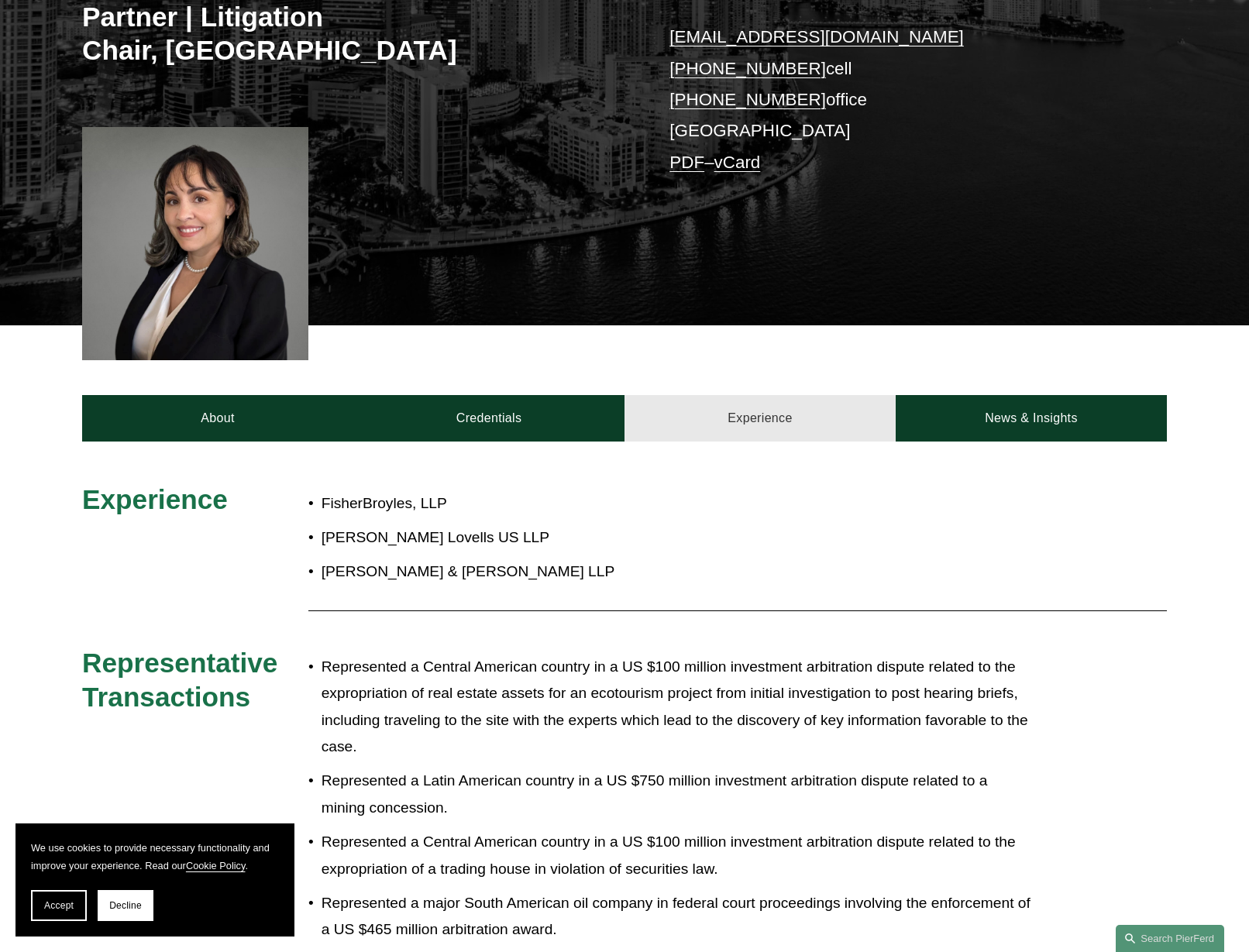
scroll to position [316, 0]
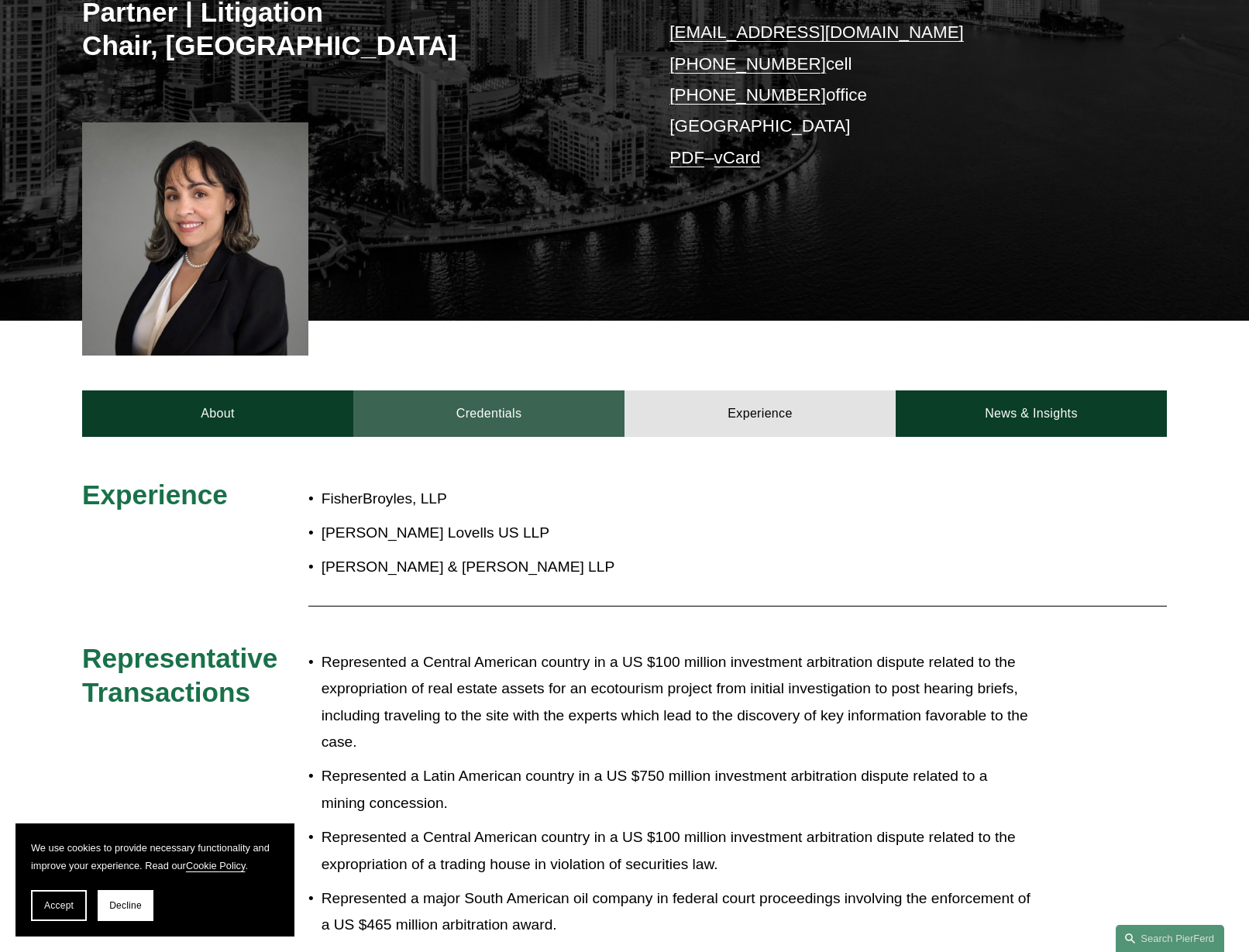
click at [514, 414] on link "Credentials" at bounding box center [488, 414] width 271 height 47
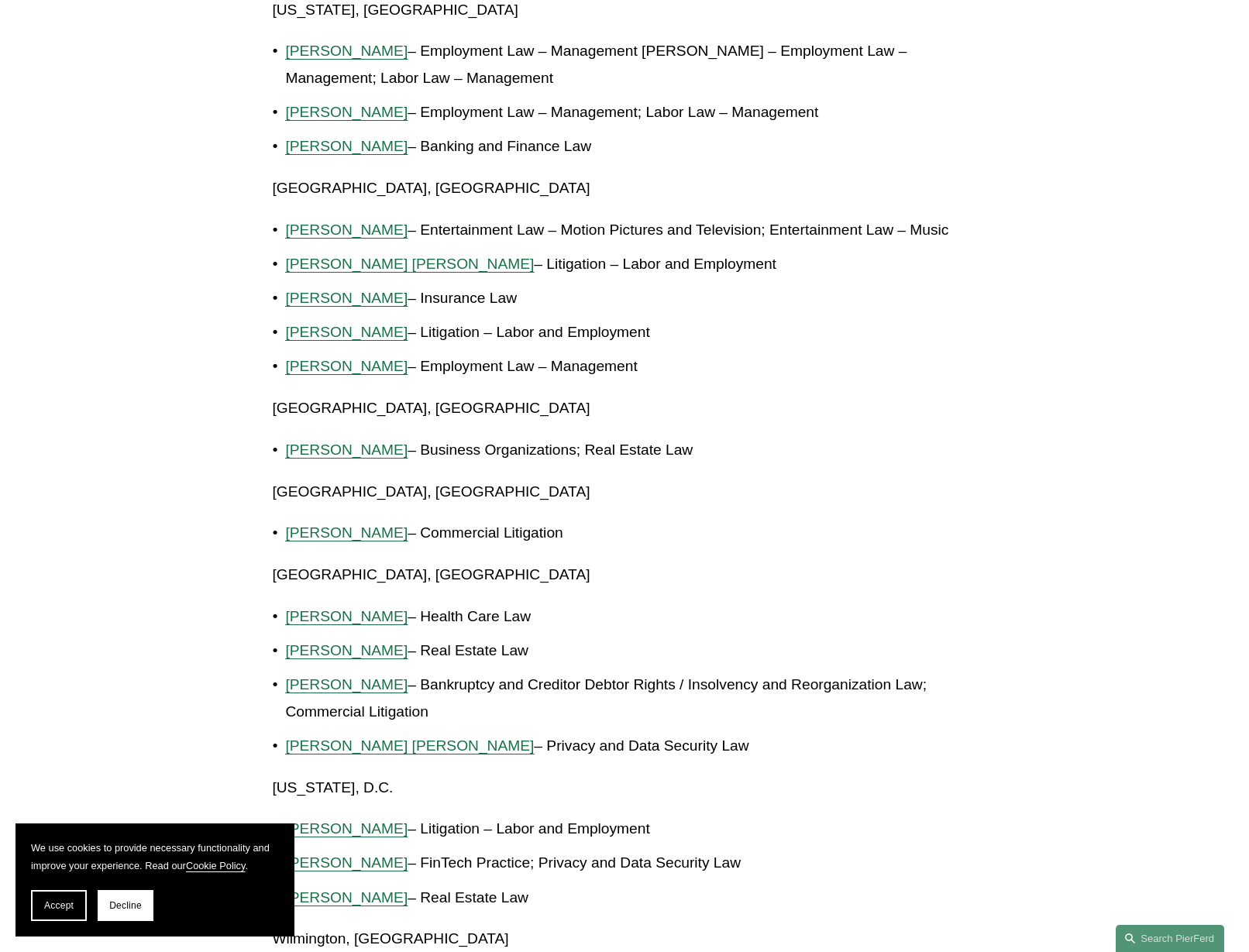
scroll to position [2567, 0]
